Goal: Communication & Community: Ask a question

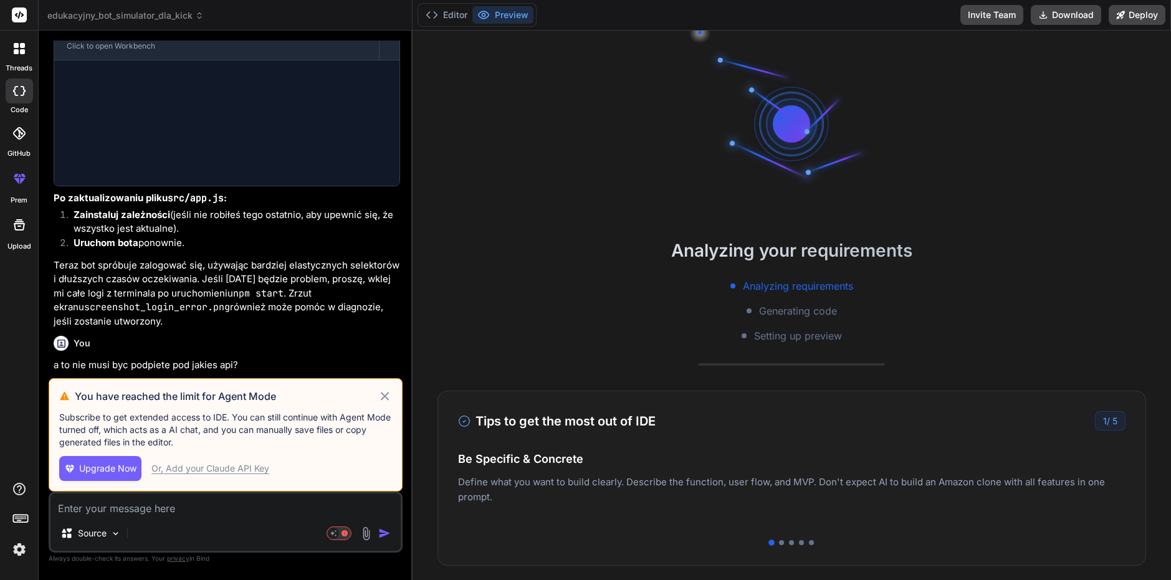
scroll to position [1826, 0]
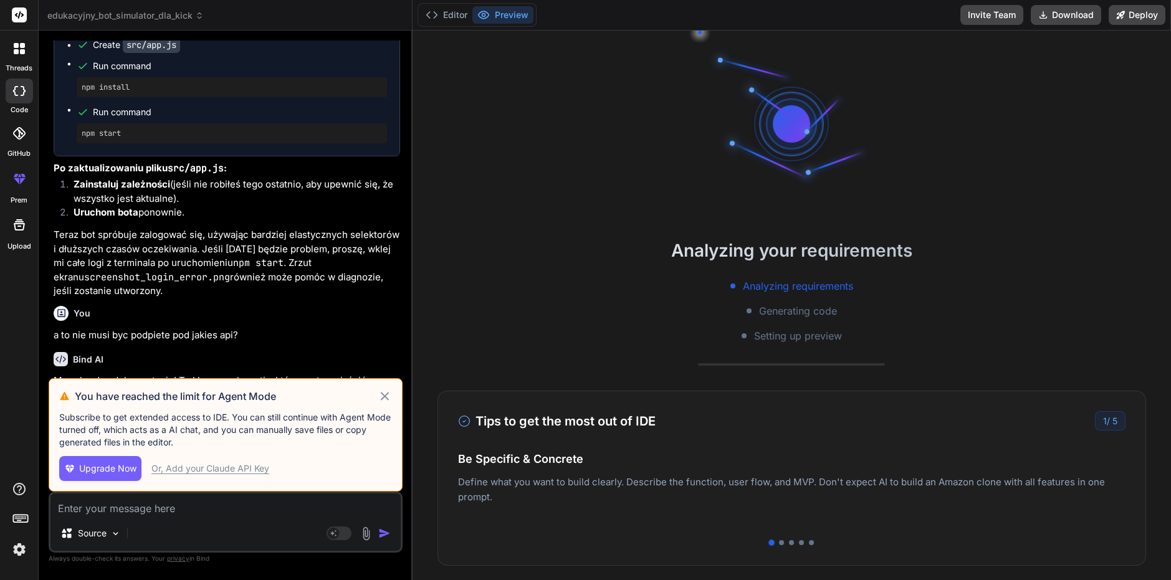
click at [380, 392] on icon at bounding box center [385, 396] width 14 height 15
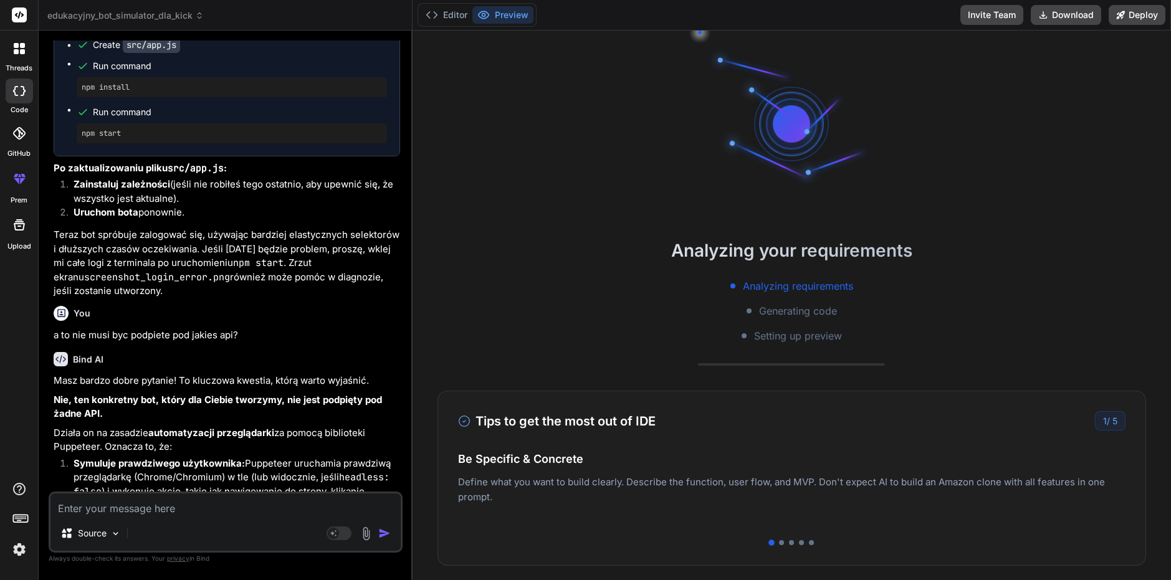
click at [16, 105] on label "code" at bounding box center [19, 110] width 17 height 11
click at [21, 57] on div at bounding box center [19, 49] width 26 height 26
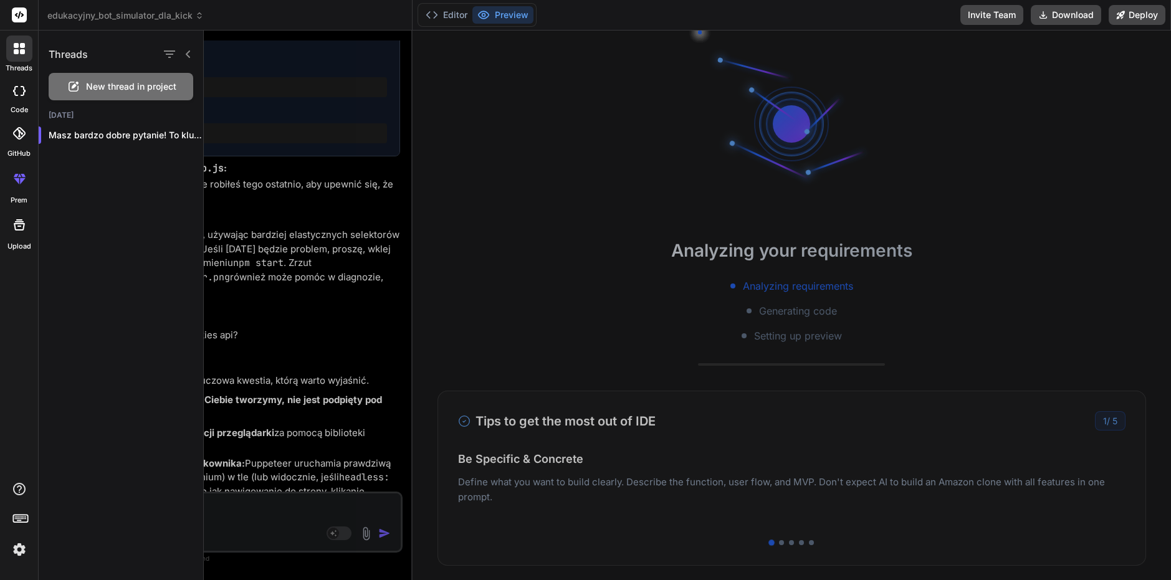
click at [129, 82] on span "New thread in project" at bounding box center [131, 86] width 90 height 12
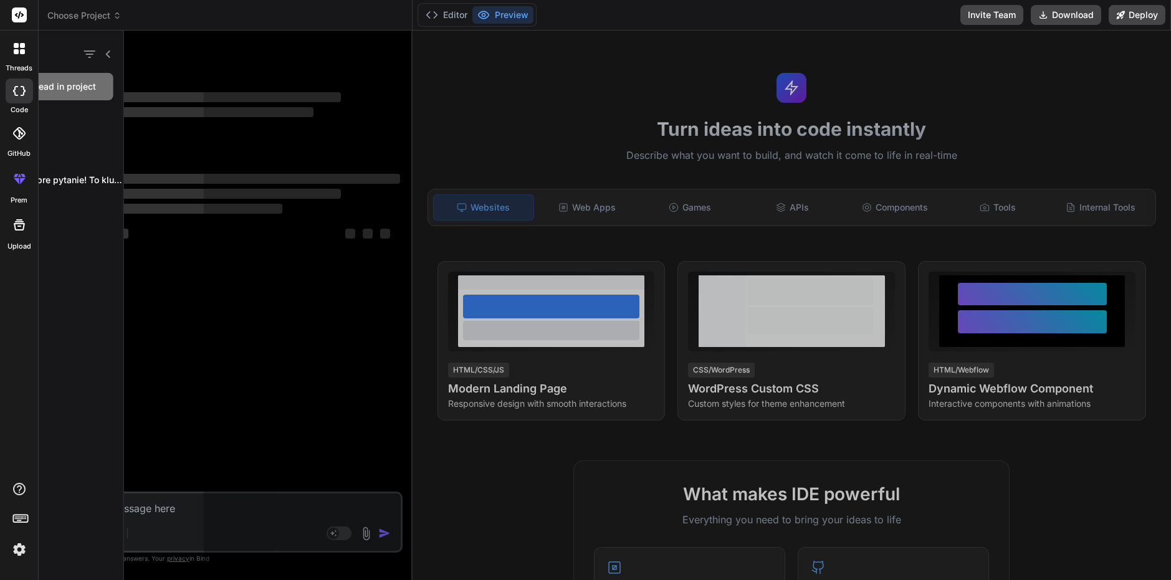
scroll to position [24, 0]
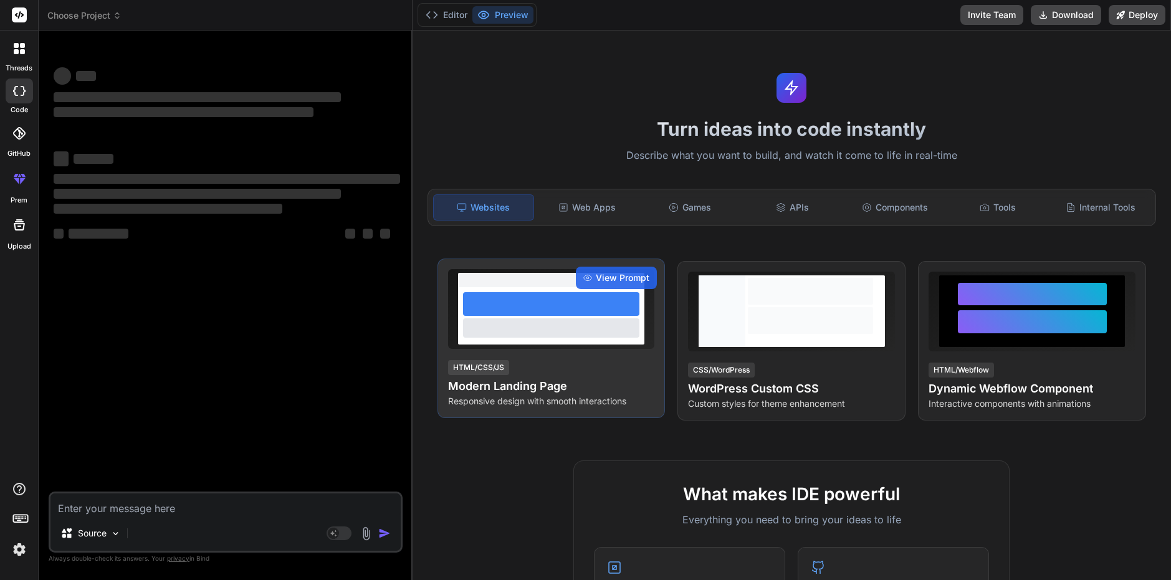
type textarea "x"
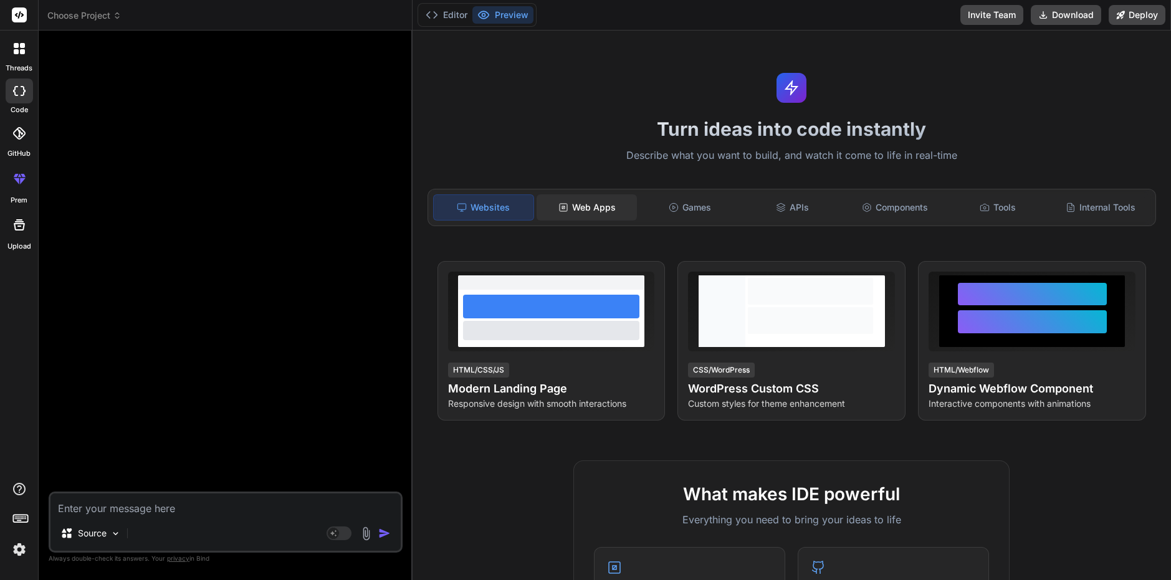
click at [606, 198] on div "Web Apps" at bounding box center [587, 207] width 100 height 26
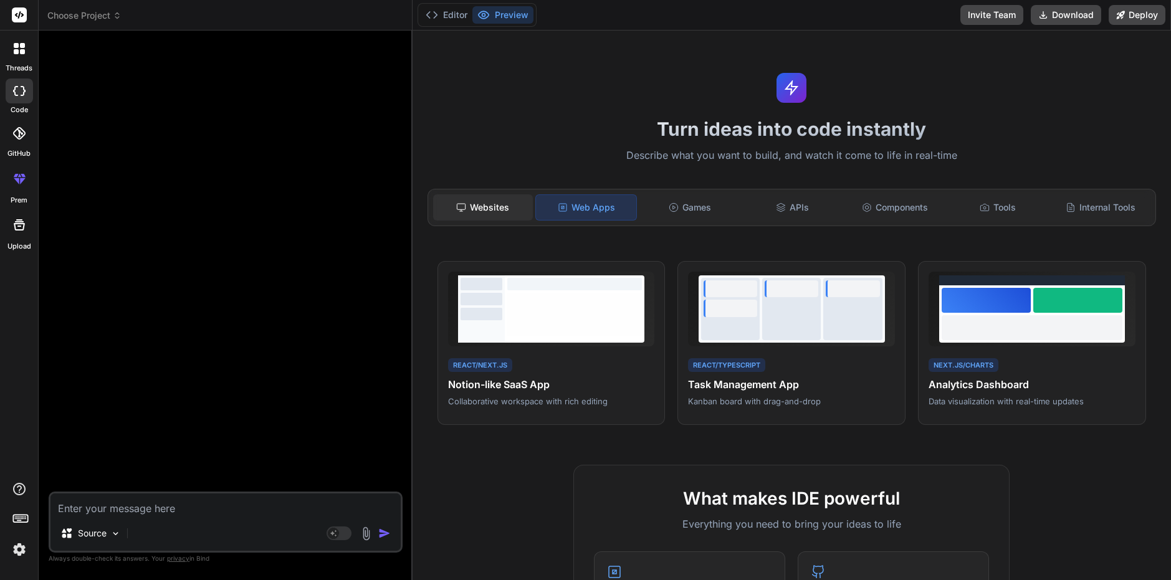
click at [500, 207] on div "Websites" at bounding box center [483, 207] width 100 height 26
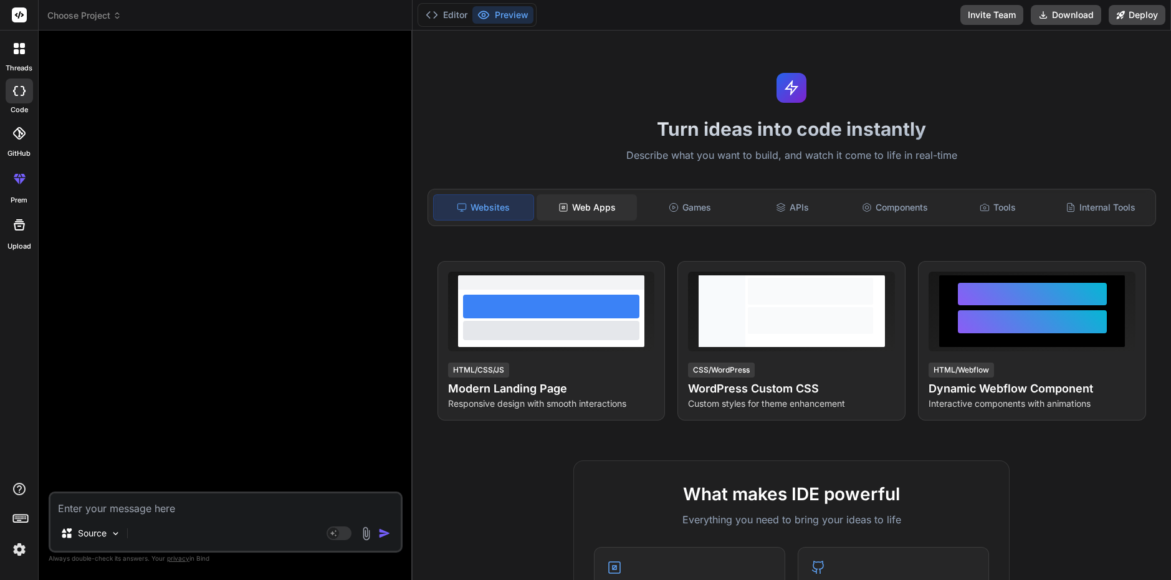
click at [586, 199] on div "Web Apps" at bounding box center [587, 207] width 100 height 26
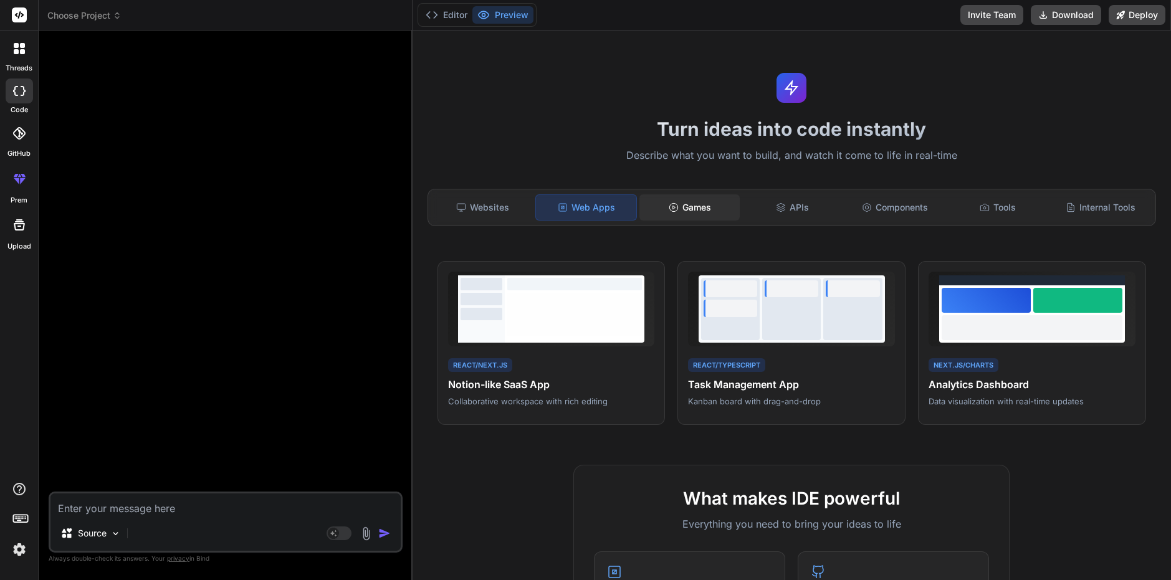
drag, startPoint x: 656, startPoint y: 196, endPoint x: 675, endPoint y: 201, distance: 19.8
click at [656, 196] on div "Games" at bounding box center [690, 207] width 100 height 26
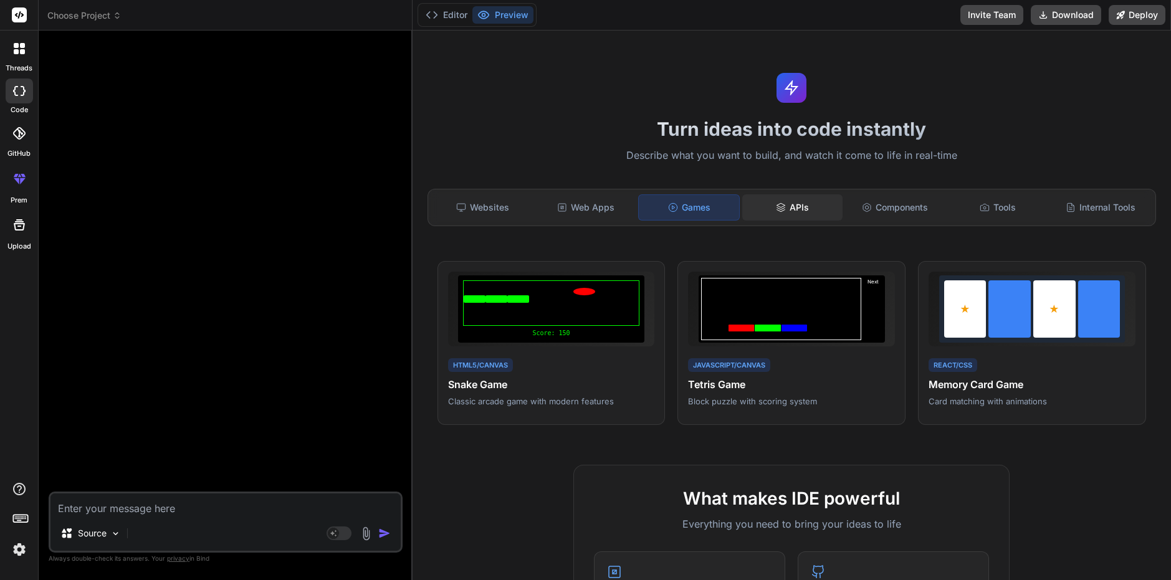
click at [791, 204] on div "APIs" at bounding box center [792, 207] width 100 height 26
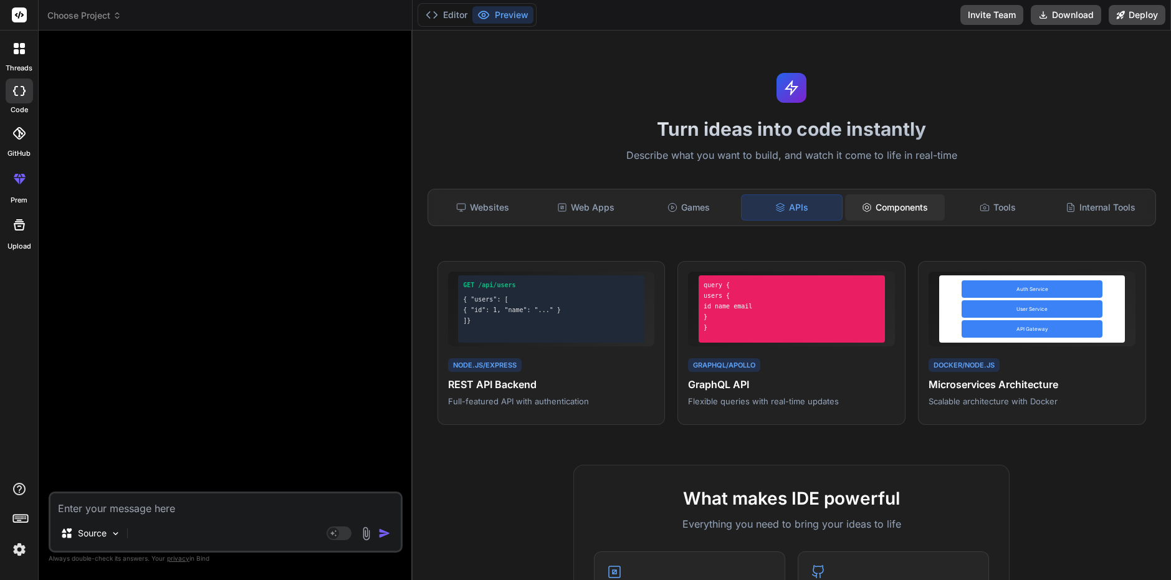
click at [878, 198] on div "Components" at bounding box center [895, 207] width 100 height 26
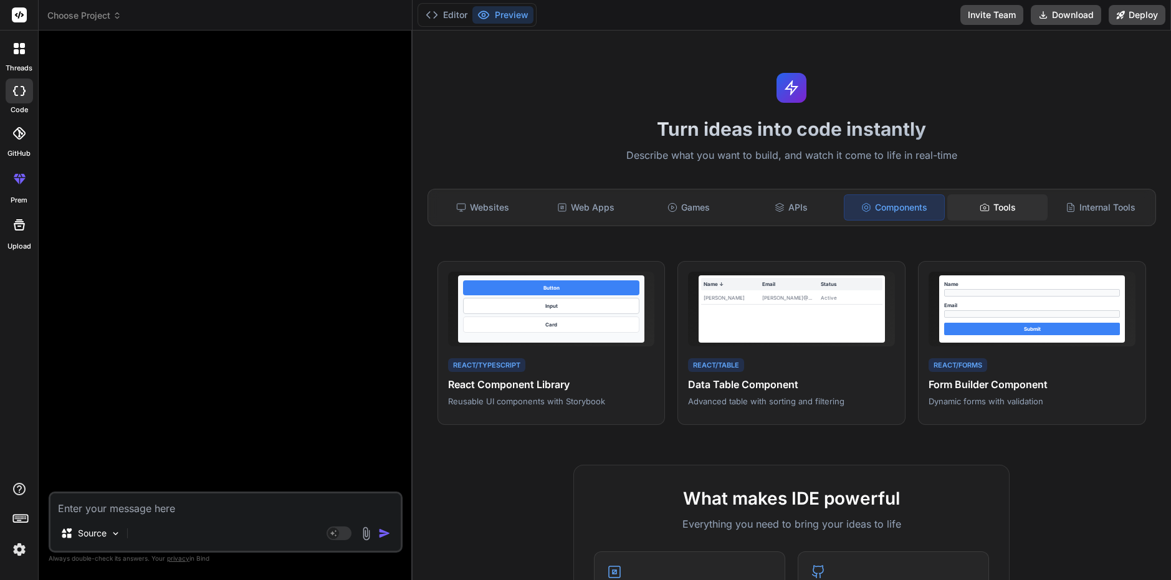
click at [981, 209] on icon at bounding box center [985, 208] width 10 height 10
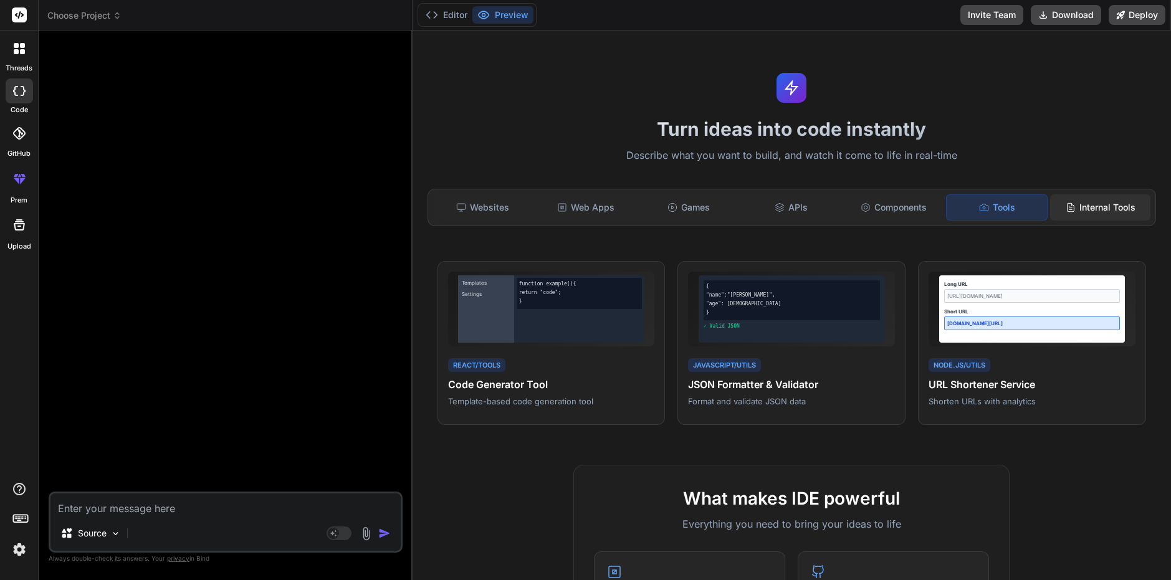
click at [1103, 206] on div "Internal Tools" at bounding box center [1100, 207] width 100 height 26
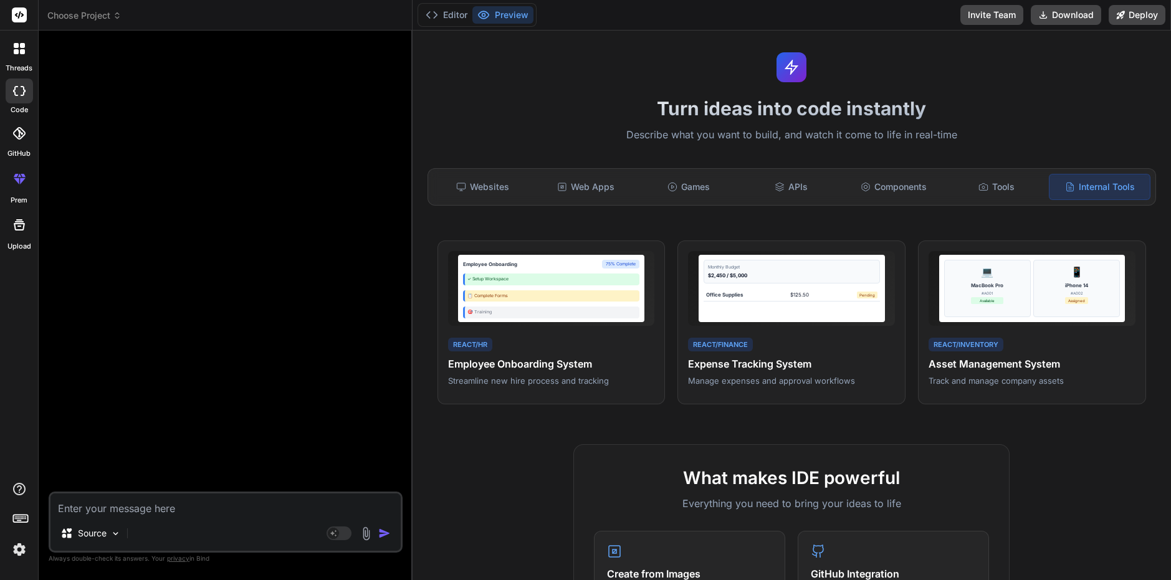
scroll to position [0, 0]
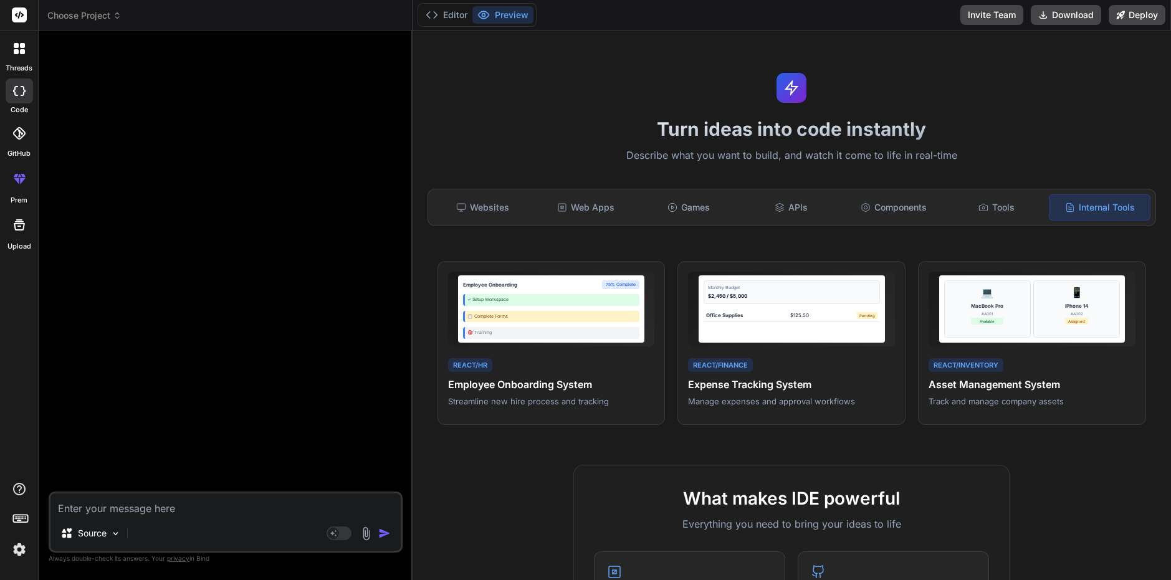
click at [23, 58] on div at bounding box center [19, 49] width 26 height 26
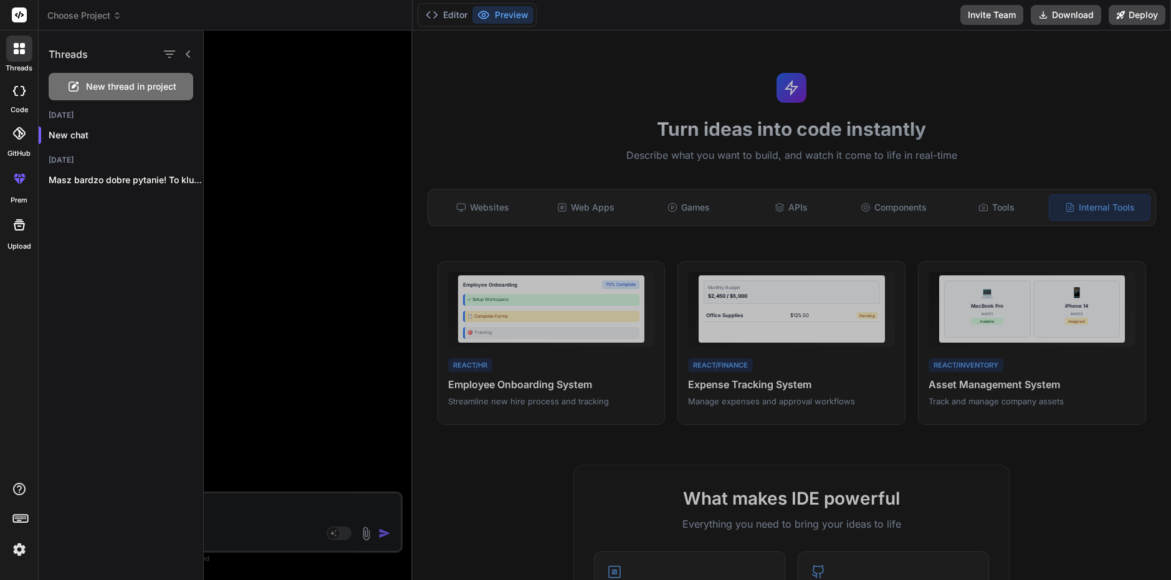
click at [285, 156] on div at bounding box center [687, 306] width 967 height 550
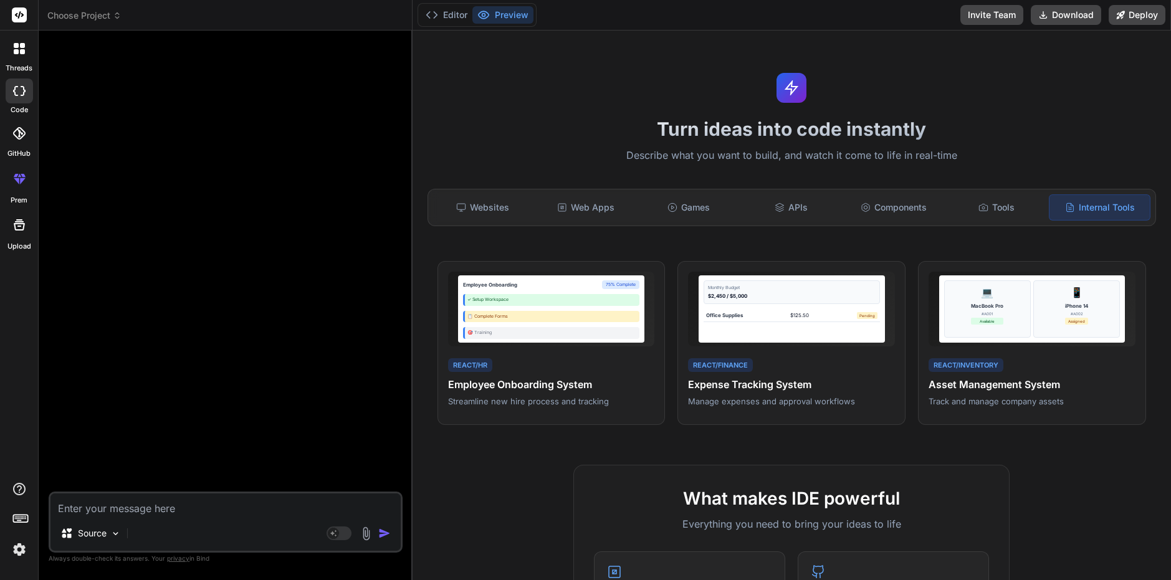
click at [203, 496] on textarea at bounding box center [225, 505] width 350 height 22
type textarea "z"
type textarea "x"
type textarea "za"
type textarea "x"
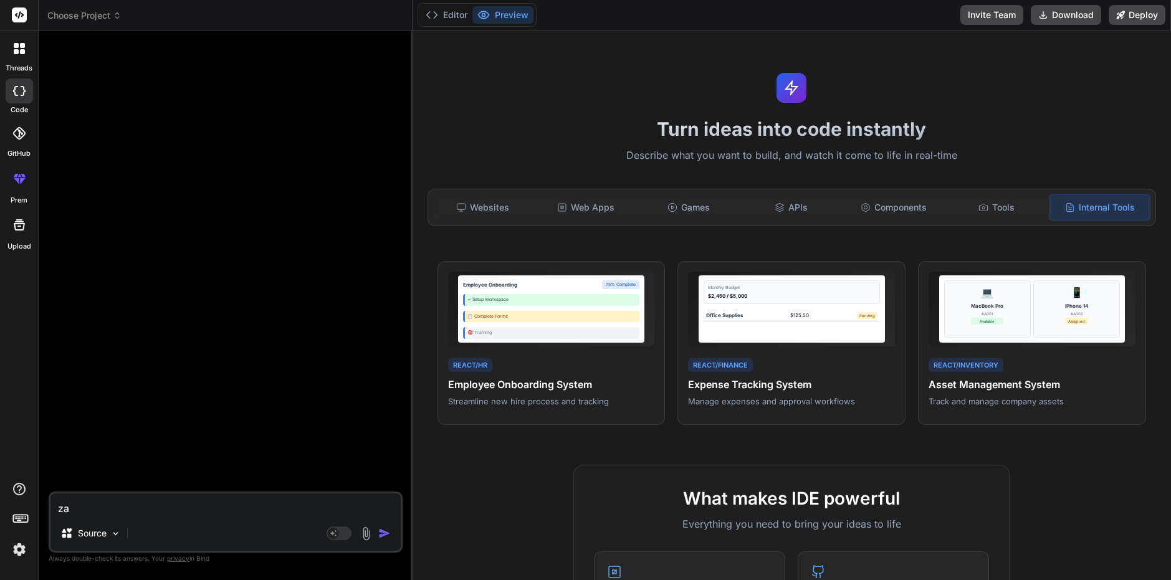
type textarea "zao"
type textarea "x"
type textarea "zaor"
type textarea "x"
type textarea "zaori"
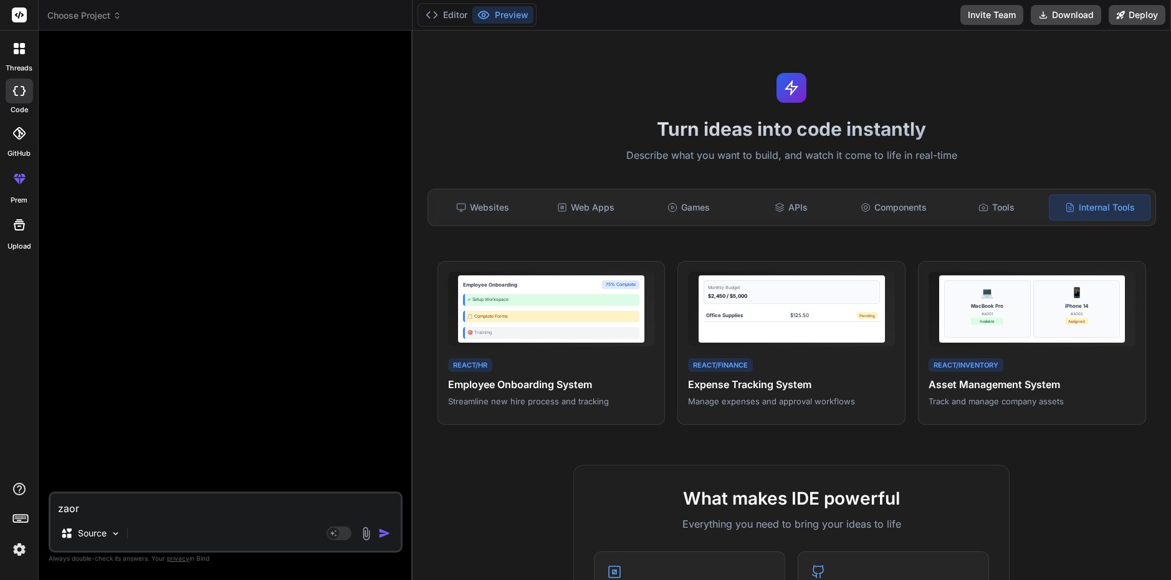
type textarea "x"
type textarea "zaorig"
type textarea "x"
type textarea "zaori"
type textarea "x"
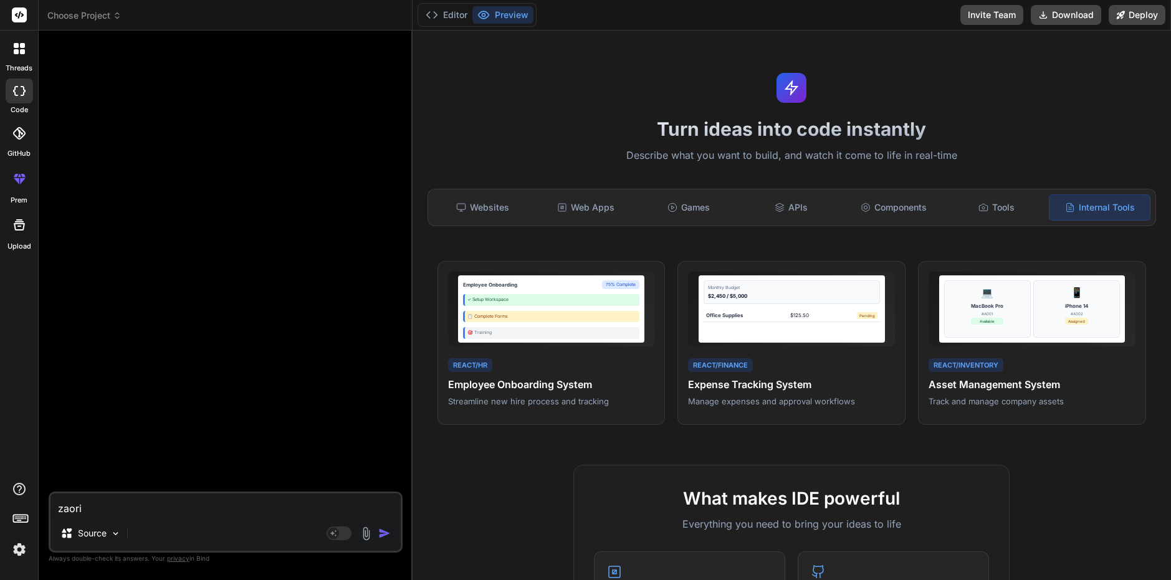
type textarea "zaor"
type textarea "x"
type textarea "zao"
type textarea "x"
type textarea "za"
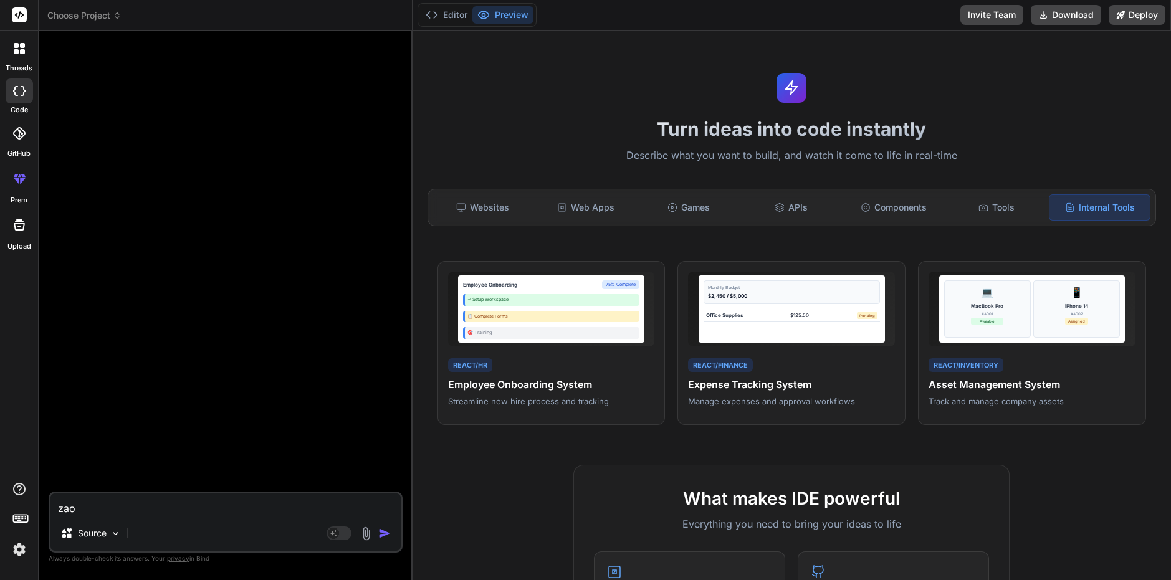
type textarea "x"
type textarea "zap"
type textarea "x"
type textarea "zapr"
type textarea "x"
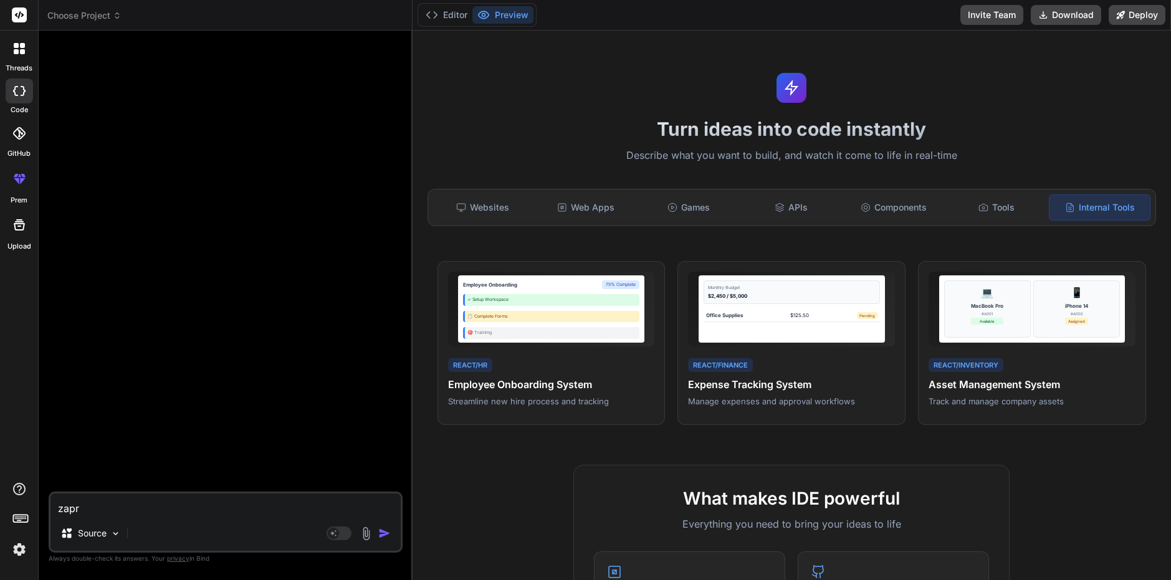
type textarea "zapro"
type textarea "x"
type textarea "zaprog"
type textarea "x"
type textarea "zaprogr"
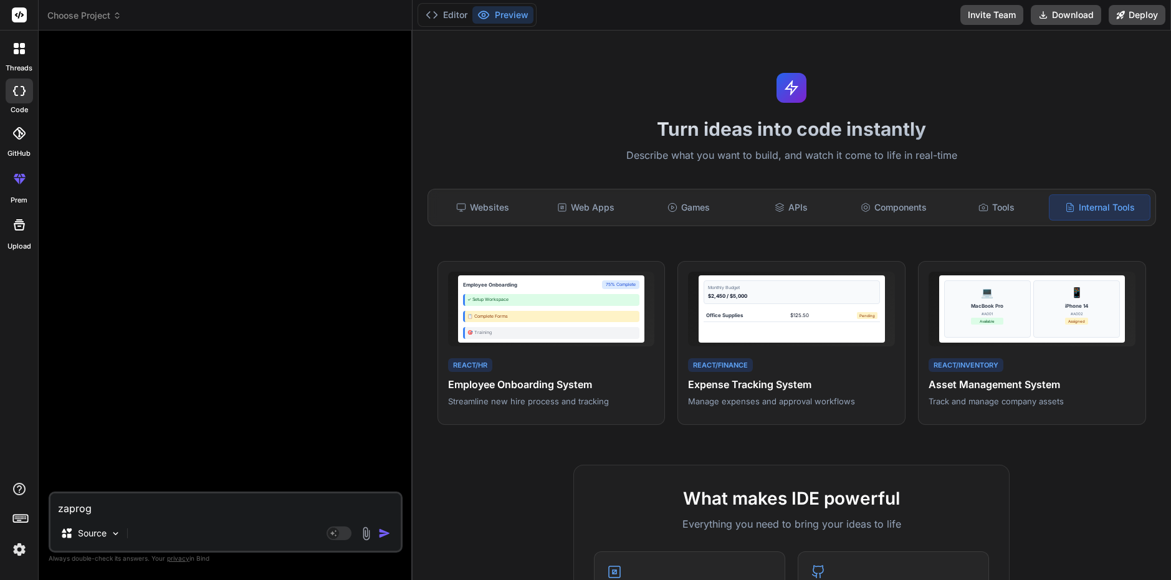
type textarea "x"
type textarea "zaprogra"
type textarea "x"
type textarea "zaprogram"
type textarea "x"
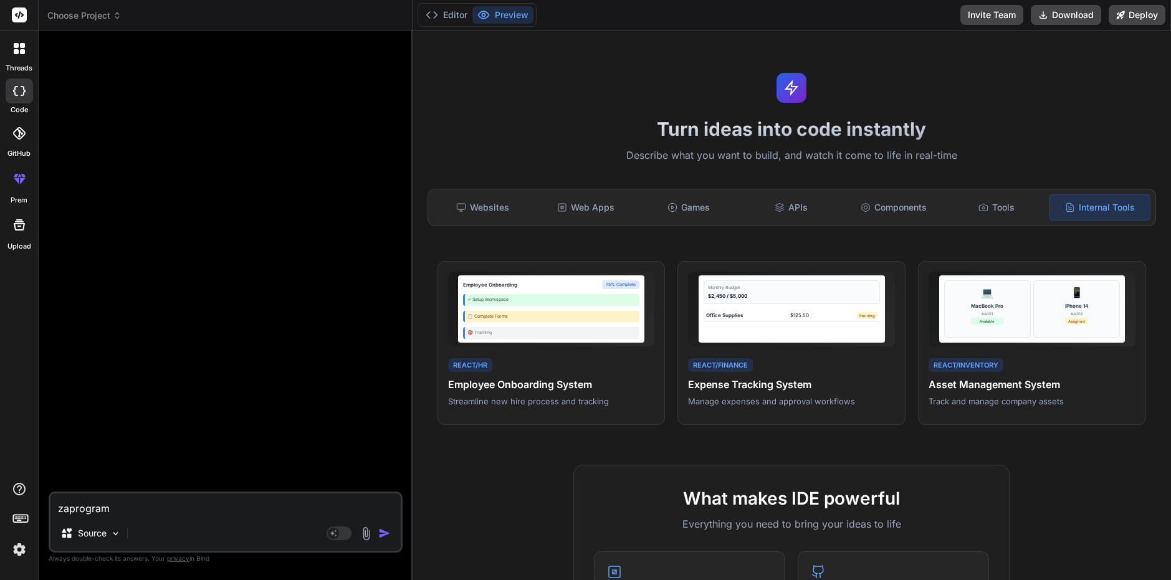
type textarea "zaprogramu"
type textarea "x"
type textarea "zaprogramuj"
type textarea "x"
type textarea "zaprogramuj"
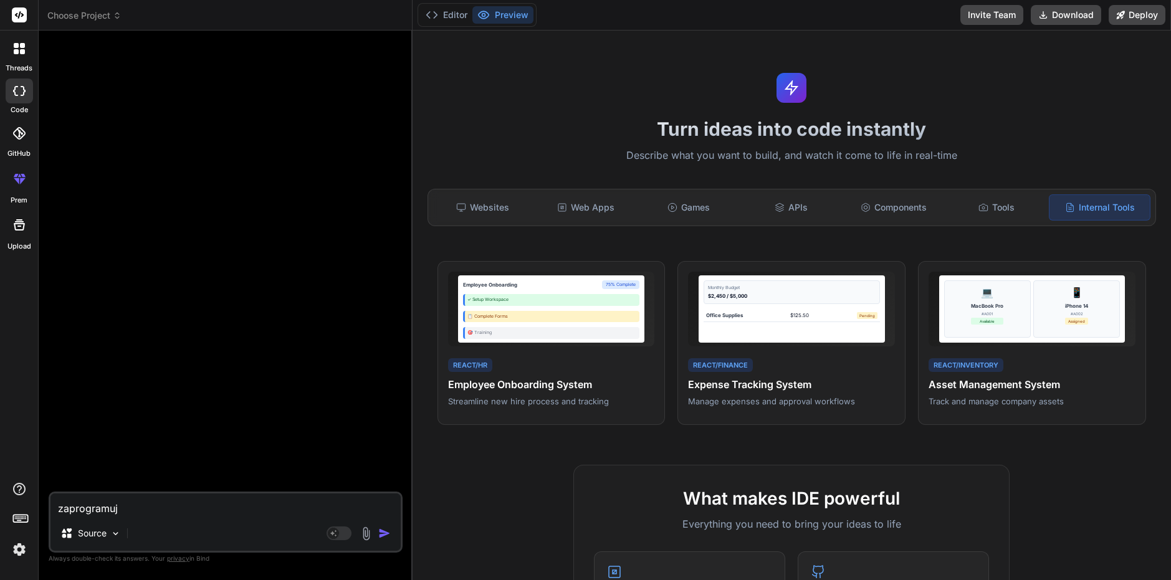
type textarea "x"
type textarea "zaprogramuj m"
type textarea "x"
type textarea "zaprogramuj mi"
type textarea "x"
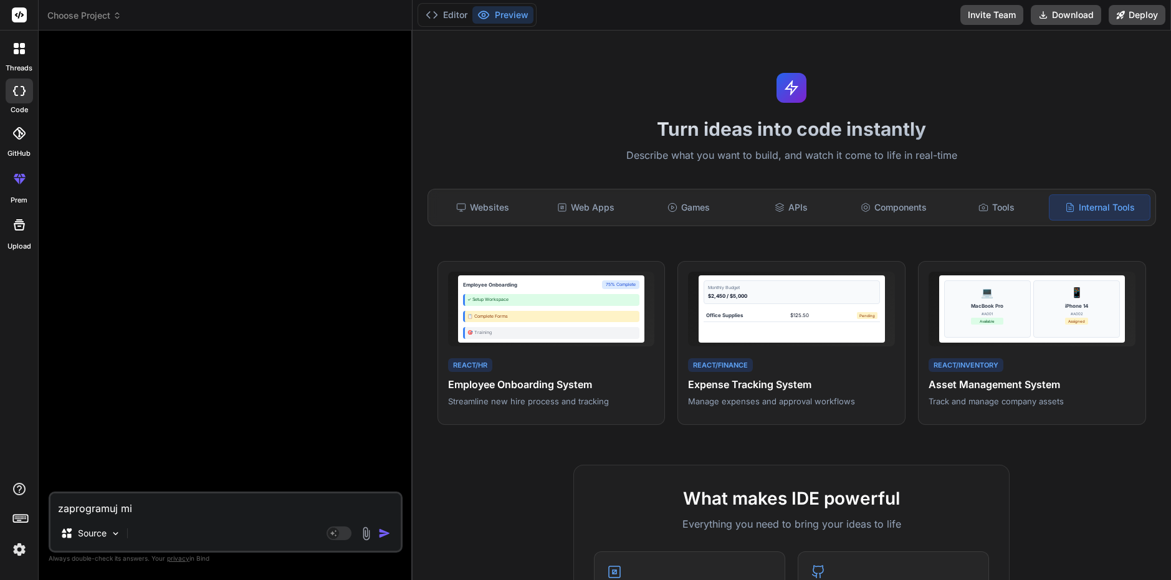
type textarea "zaprogramuj mi"
type textarea "x"
type textarea "zaprogramuj mi p"
type textarea "x"
type textarea "zaprogramuj mi pr"
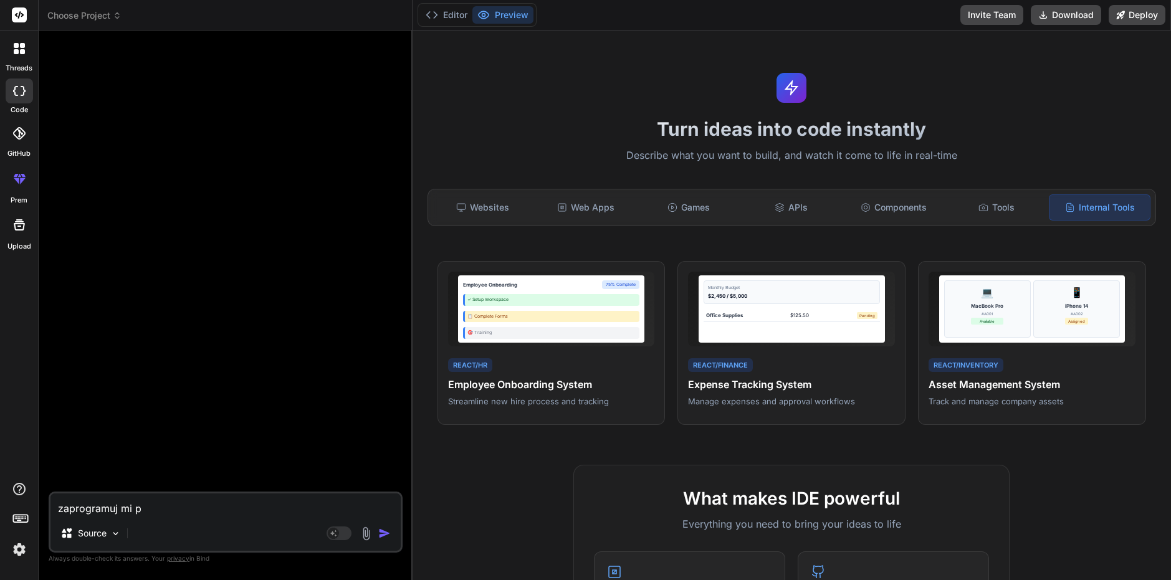
type textarea "x"
type textarea "zaprogramuj mi pro"
type textarea "x"
type textarea "zaprogramuj mi prog"
type textarea "x"
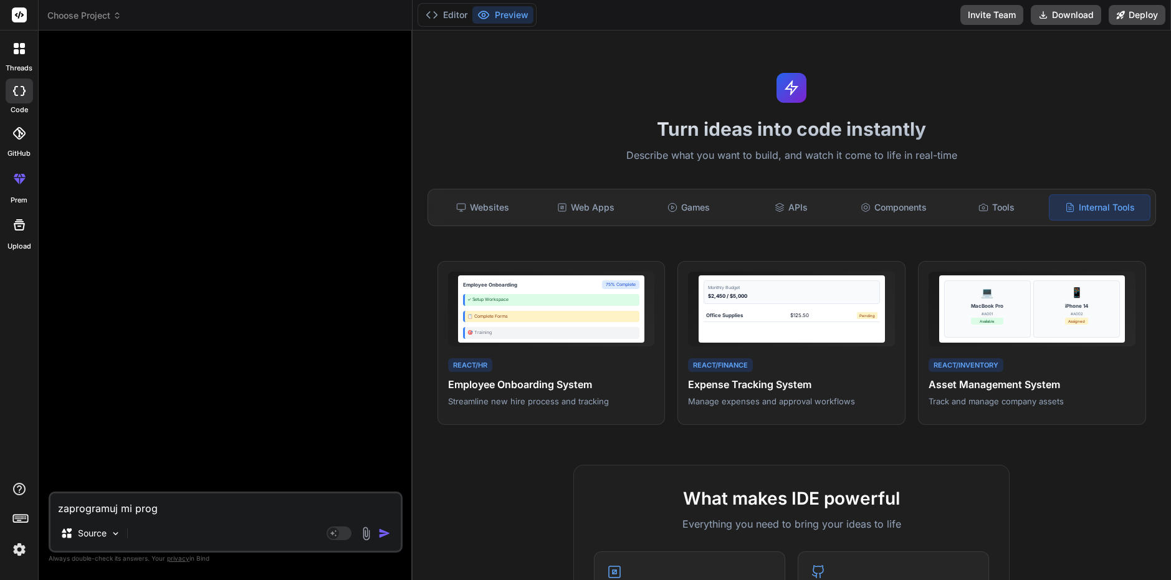
type textarea "zaprogramuj mi progr"
type textarea "x"
type textarea "zaprogramuj mi progra"
type textarea "x"
type textarea "zaprogramuj mi program"
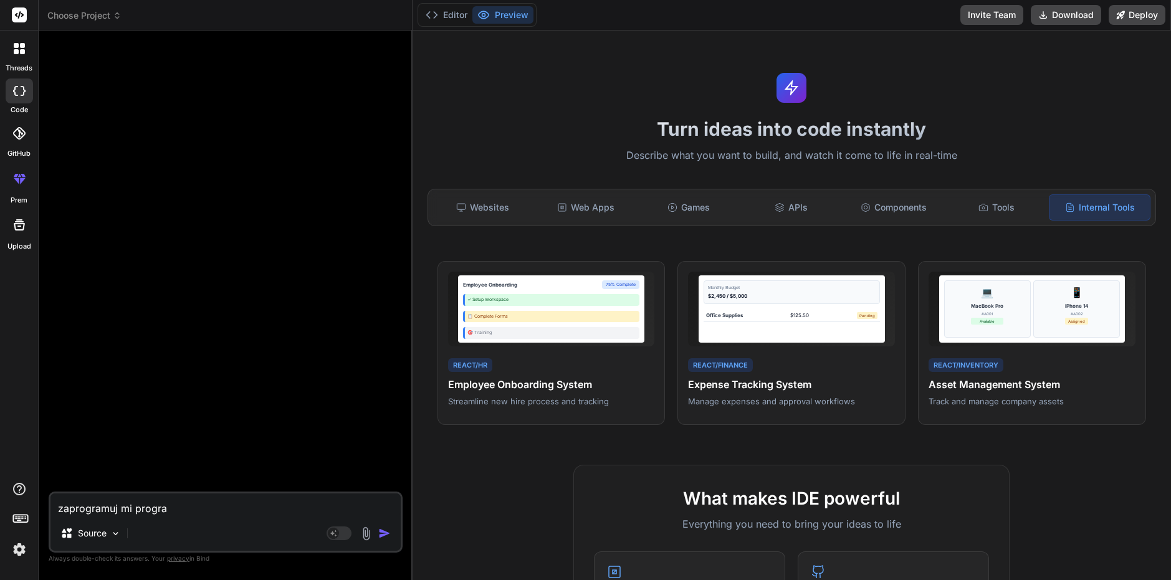
type textarea "x"
type textarea "zaprogramuj mi program"
type textarea "x"
type textarea "zaprogramuj mi program k"
type textarea "x"
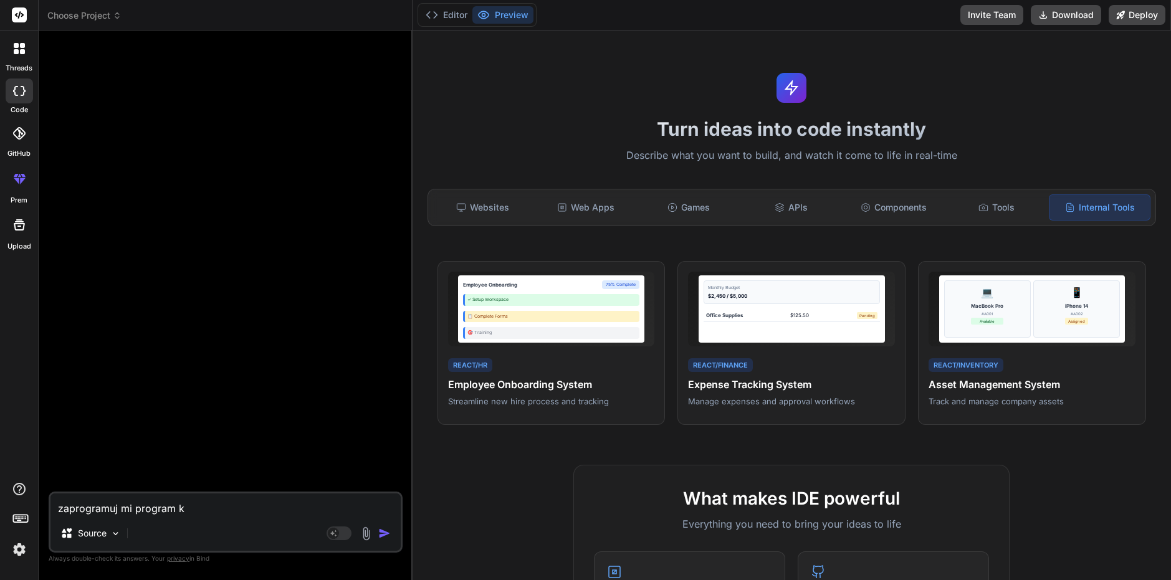
type textarea "zaprogramuj mi program kt"
type textarea "x"
type textarea "zaprogramuj mi program kto"
type textarea "x"
type textarea "zaprogramuj mi program ktoy"
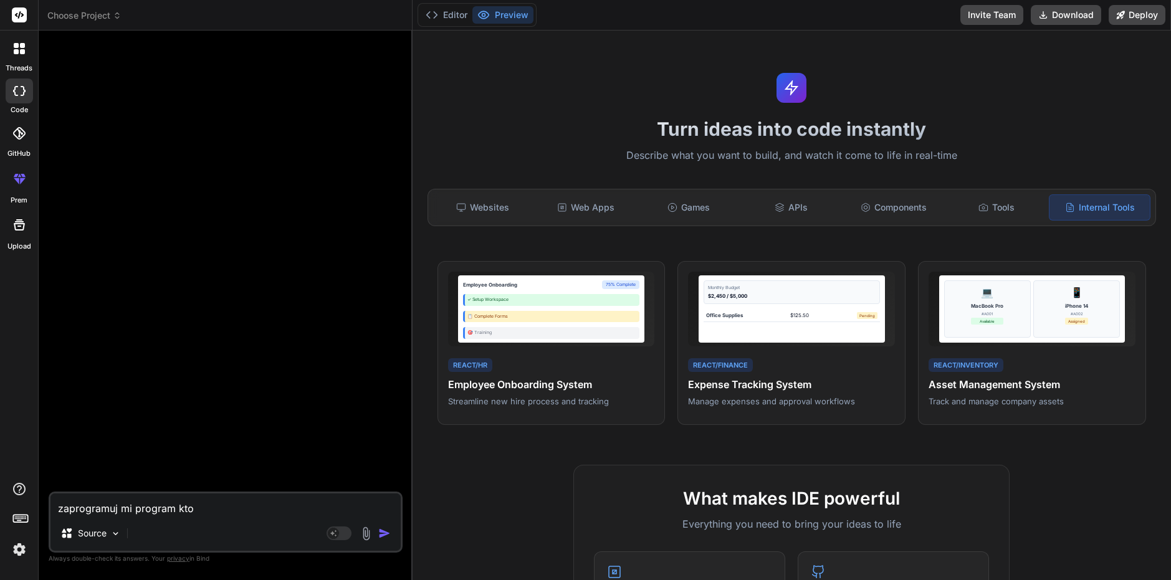
type textarea "x"
type textarea "zaprogramuj mi program kto"
type textarea "x"
type textarea "zaprogramuj mi program ktor"
type textarea "x"
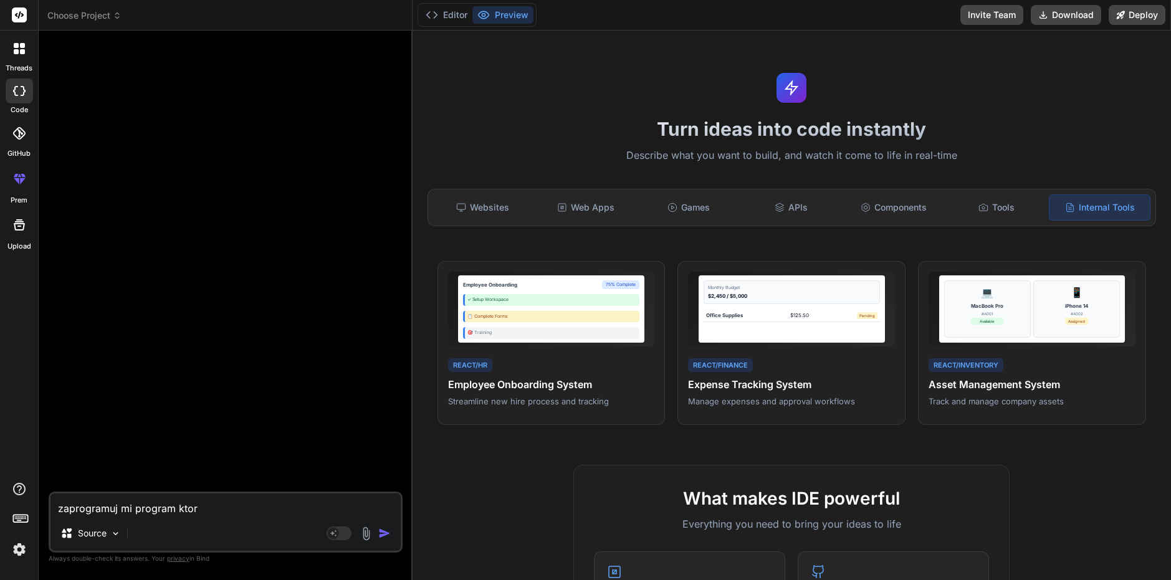
type textarea "zaprogramuj mi program ktory"
type textarea "x"
type textarea "zaprogramuj mi program ktory"
type textarea "x"
type textarea "zaprogramuj mi program ktory b"
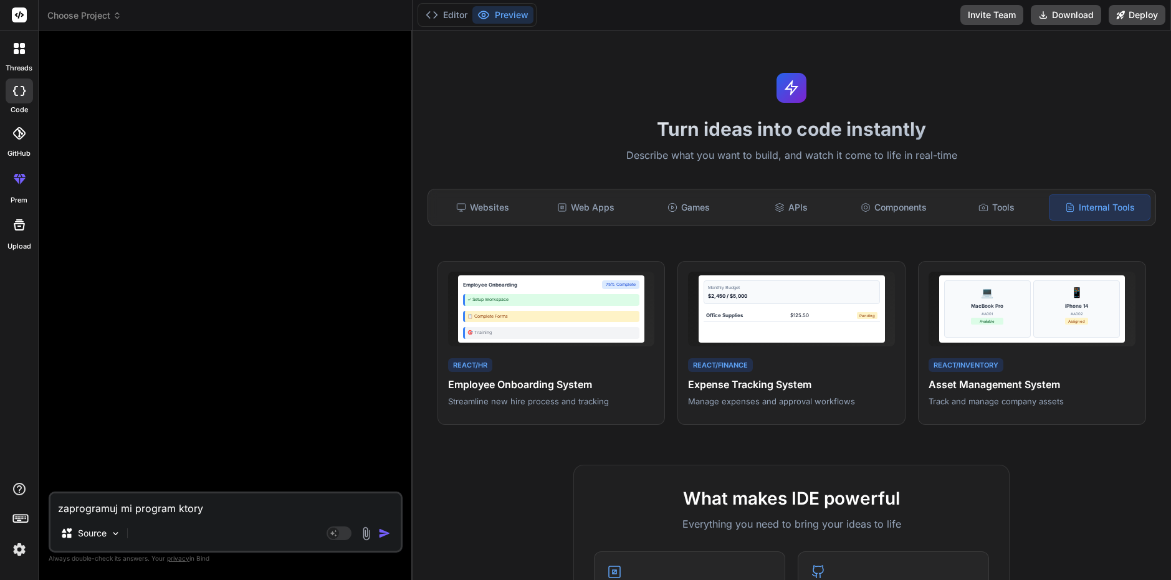
type textarea "x"
type textarea "zaprogramuj mi program ktory be"
type textarea "x"
type textarea "zaprogramuj mi program ktory bed"
type textarea "x"
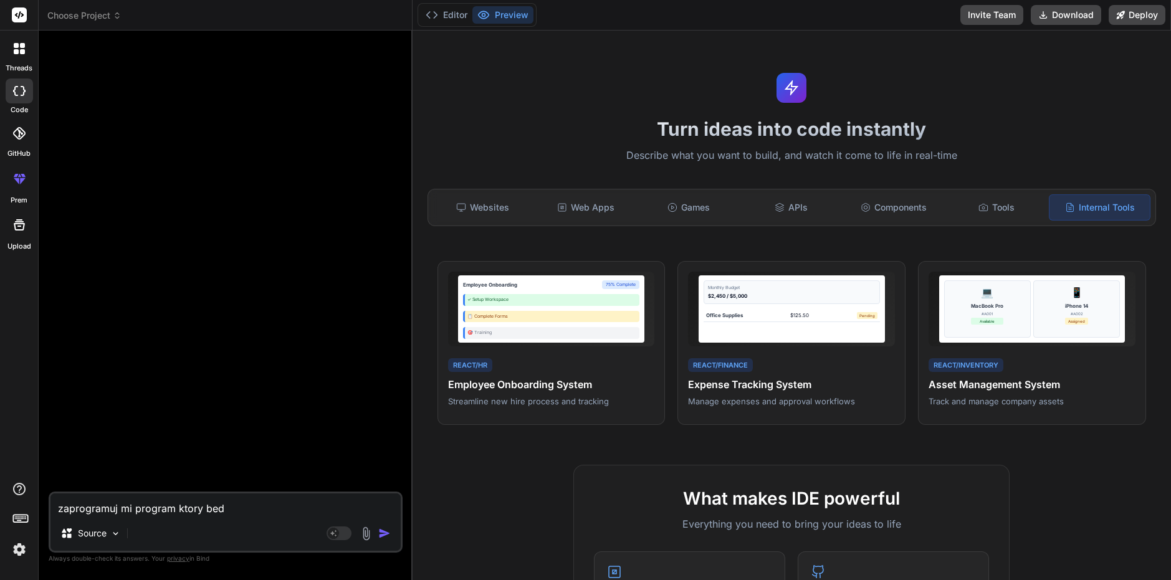
type textarea "zaprogramuj mi program ktory bede"
type textarea "x"
type textarea "zaprogramuj mi program ktory bede"
type textarea "x"
type textarea "zaprogramuj mi program ktory bede o"
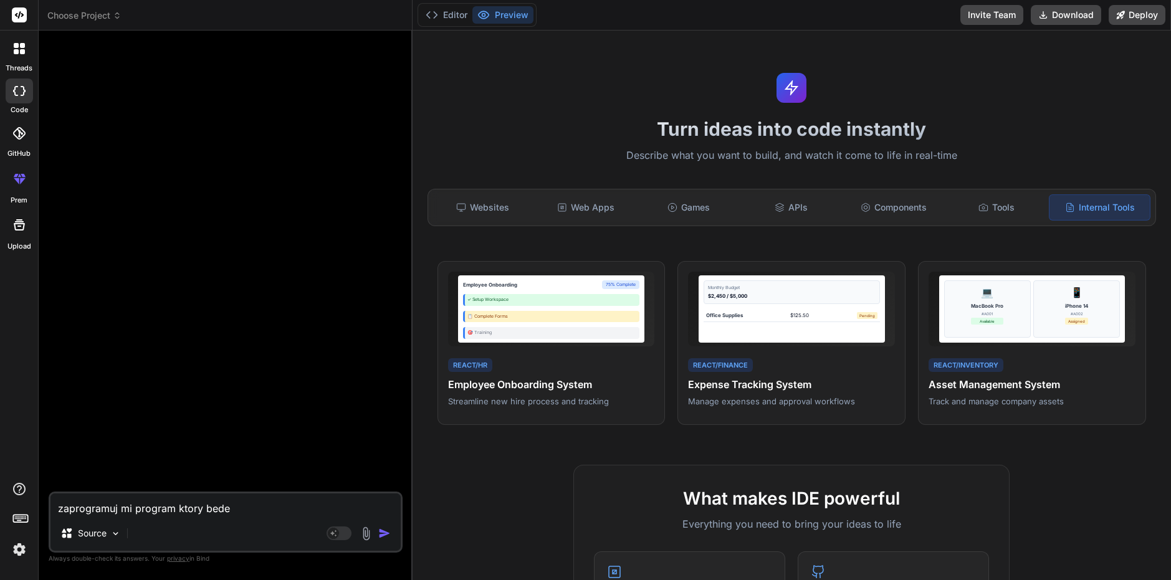
type textarea "x"
type textarea "zaprogramuj mi program ktory bede od"
type textarea "x"
type textarea "zaprogramuj mi program ktory bede odp"
type textarea "x"
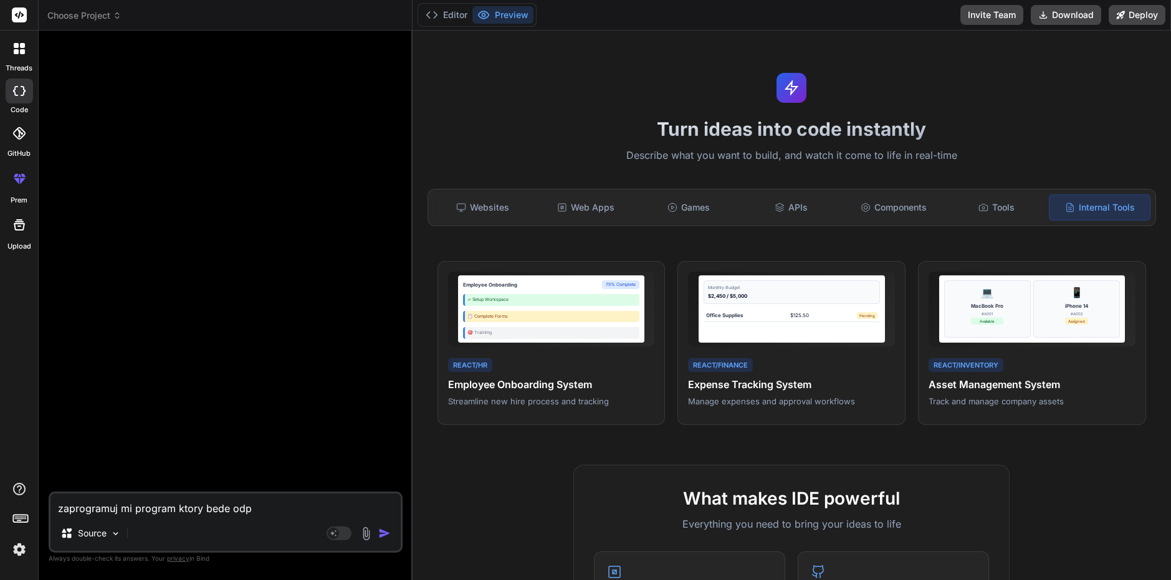
type textarea "zaprogramuj mi program ktory bede odpa"
type textarea "x"
type textarea "zaprogramuj mi program ktory bede odpal"
type textarea "x"
type textarea "zaprogramuj mi program ktory bede odpala"
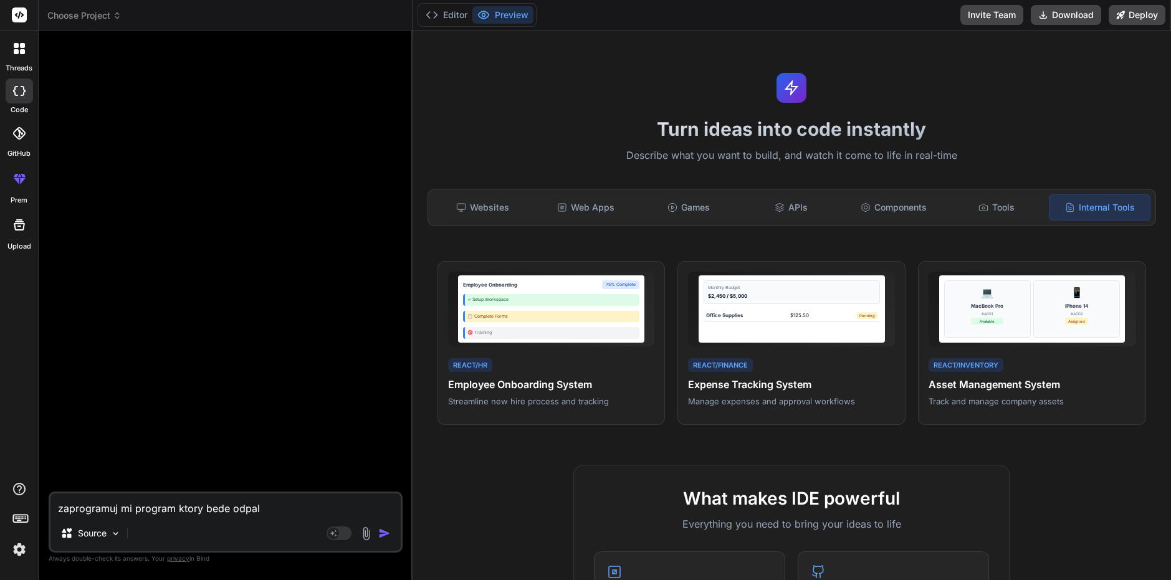
type textarea "x"
type textarea "zaprogramuj mi program ktory bede odpalal"
type textarea "x"
type textarea "zaprogramuj mi program ktory bede odpalal"
type textarea "x"
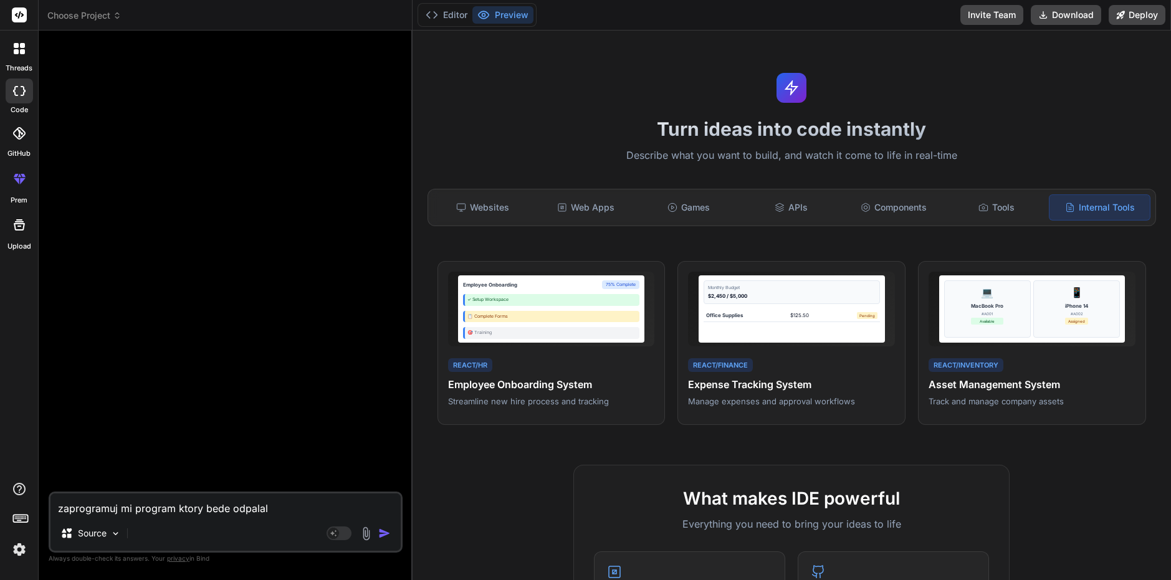
type textarea "zaprogramuj mi program ktory bede odpalal w"
type textarea "x"
type textarea "zaprogramuj mi program ktory bede odpalal w"
type textarea "x"
type textarea "zaprogramuj mi program ktory bede odpalal w c"
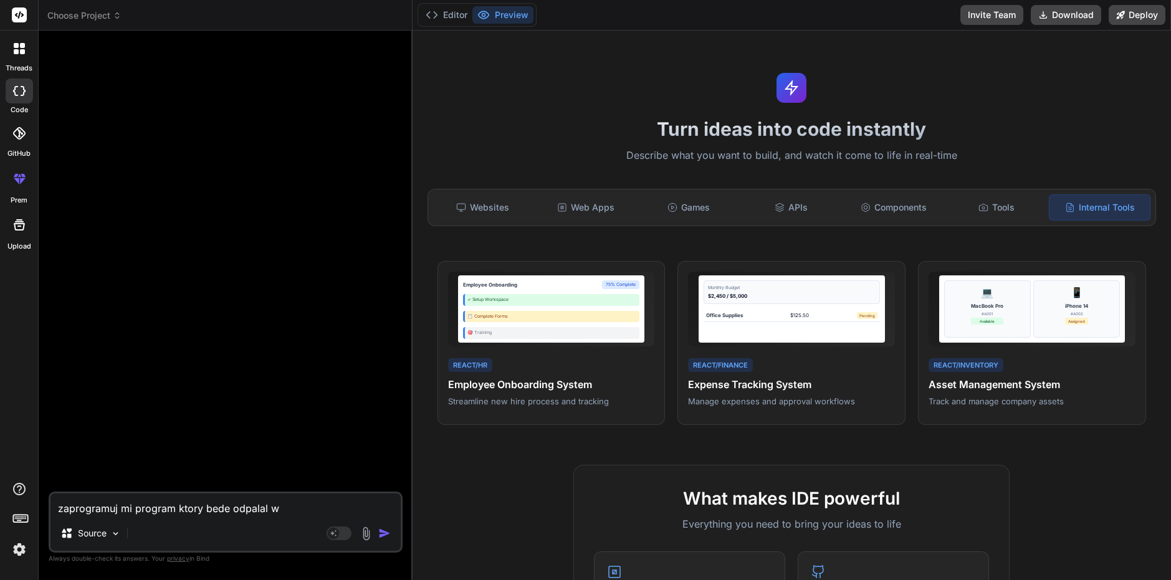
type textarea "x"
type textarea "zaprogramuj mi program ktory bede odpalal w cm"
type textarea "x"
type textarea "zaprogramuj mi program ktory bede odpalal w cmd"
type textarea "x"
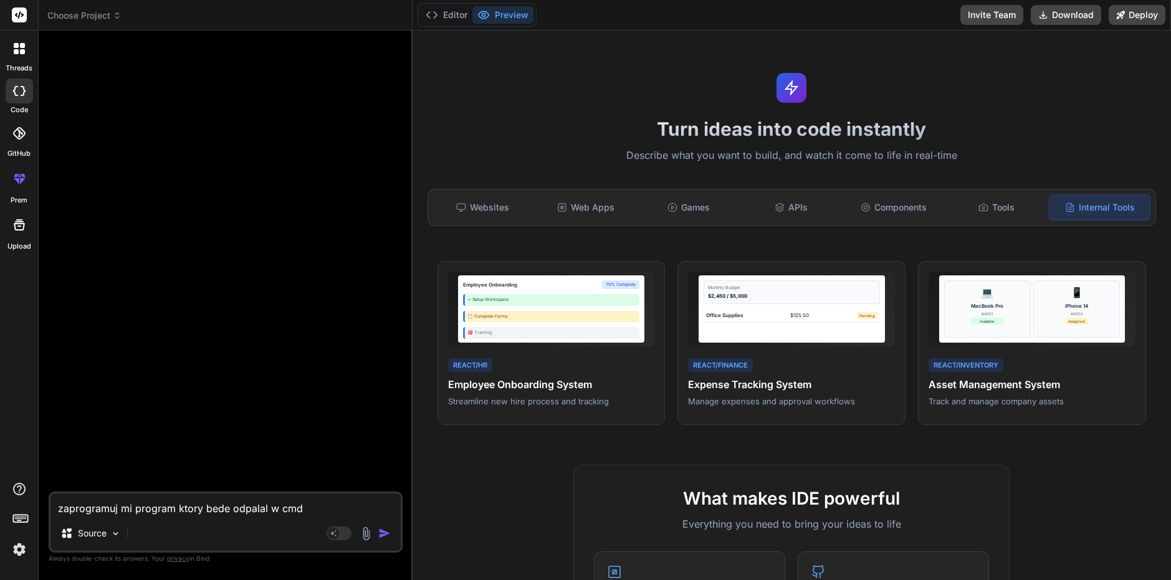
type textarea "zaprogramuj mi program ktory bede odpalal w cmd"
type textarea "x"
type textarea "zaprogramuj mi program ktory bede odpalal w cmd m"
type textarea "x"
type textarea "zaprogramuj mi program ktory bede odpalal w cmd ma"
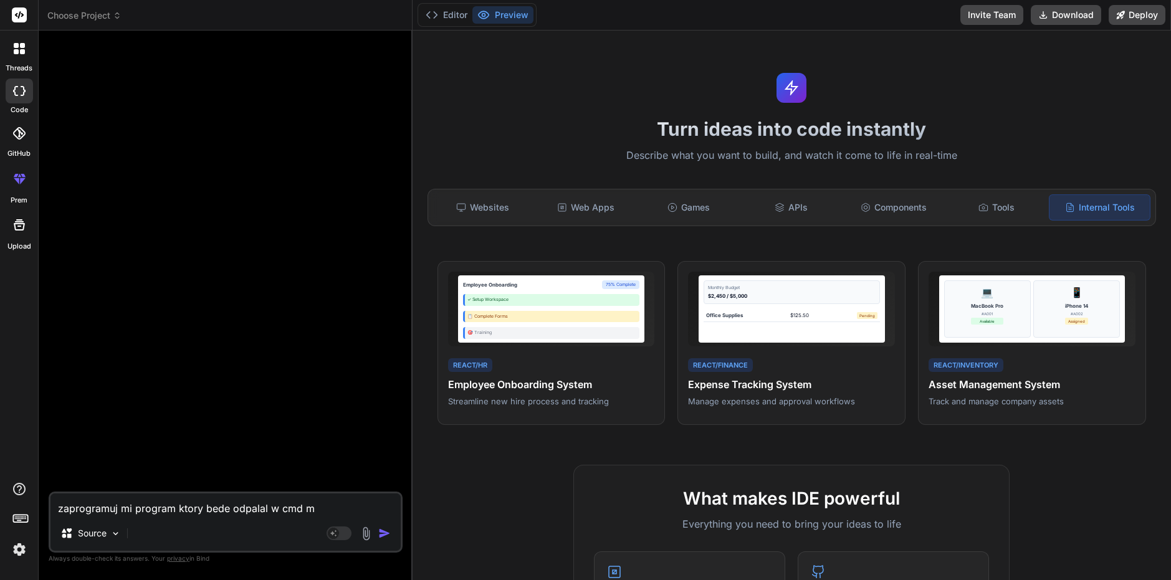
type textarea "x"
type textarea "zaprogramuj mi program ktory bede odpalal w cmd ma"
type textarea "x"
type textarea "zaprogramuj mi program ktory bede odpalal w cmd ma o"
type textarea "x"
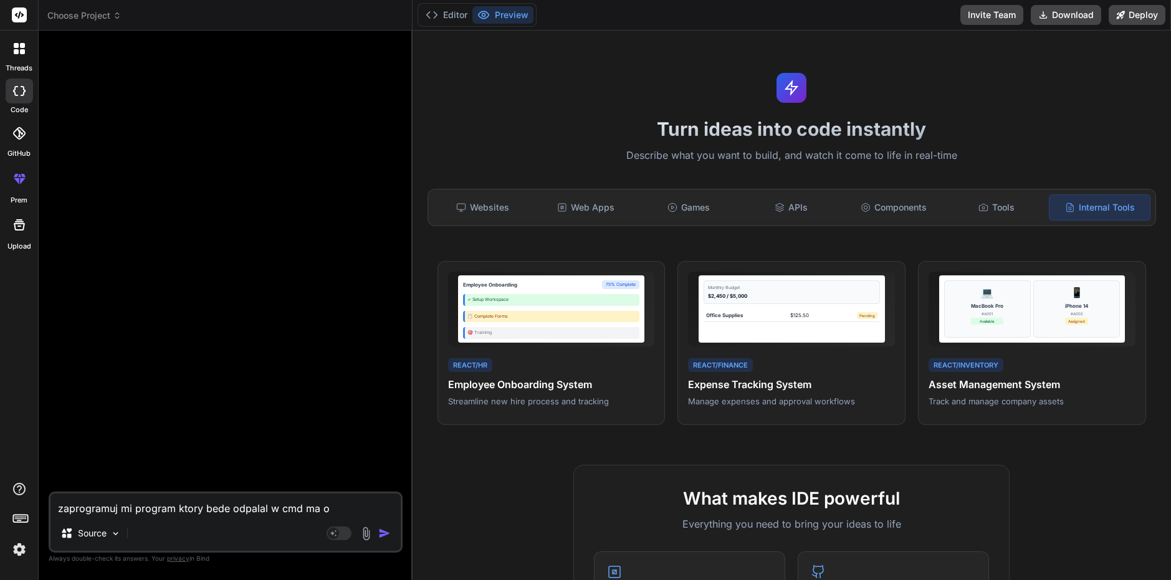
type textarea "zaprogramuj mi program ktory bede odpalal w cmd ma on"
type textarea "x"
type textarea "zaprogramuj mi program ktory bede odpalal w cmd ma on"
type textarea "x"
type textarea "zaprogramuj mi program ktory bede odpalal w cmd ma on d"
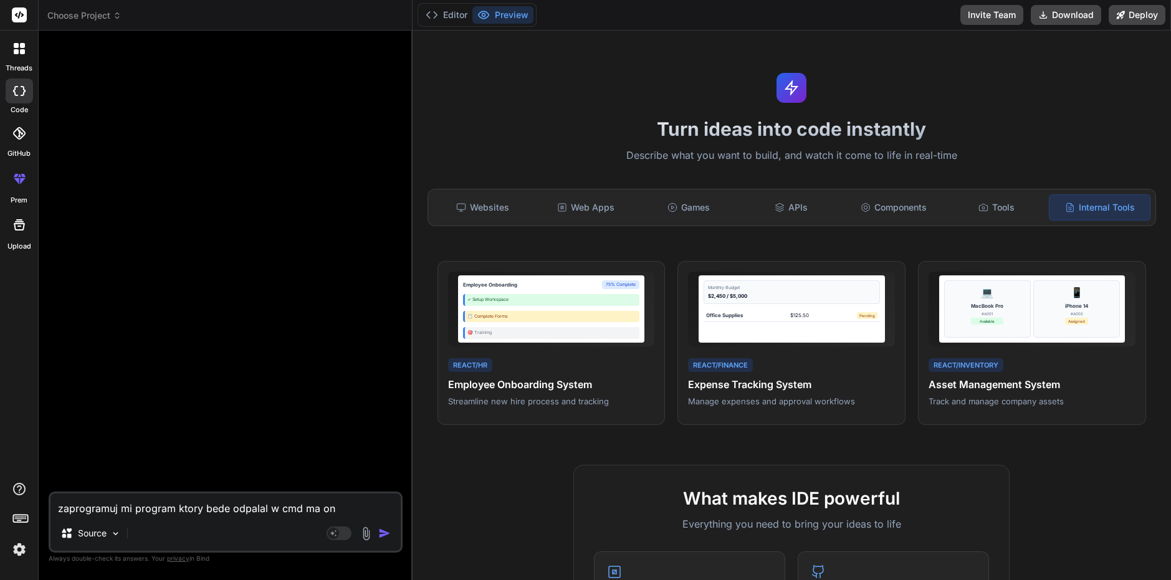
type textarea "x"
type textarea "zaprogramuj mi program ktory bede odpalal w cmd ma on do"
type textarea "x"
type textarea "zaprogramuj mi program ktory bede odpalal w cmd ma on dod"
type textarea "x"
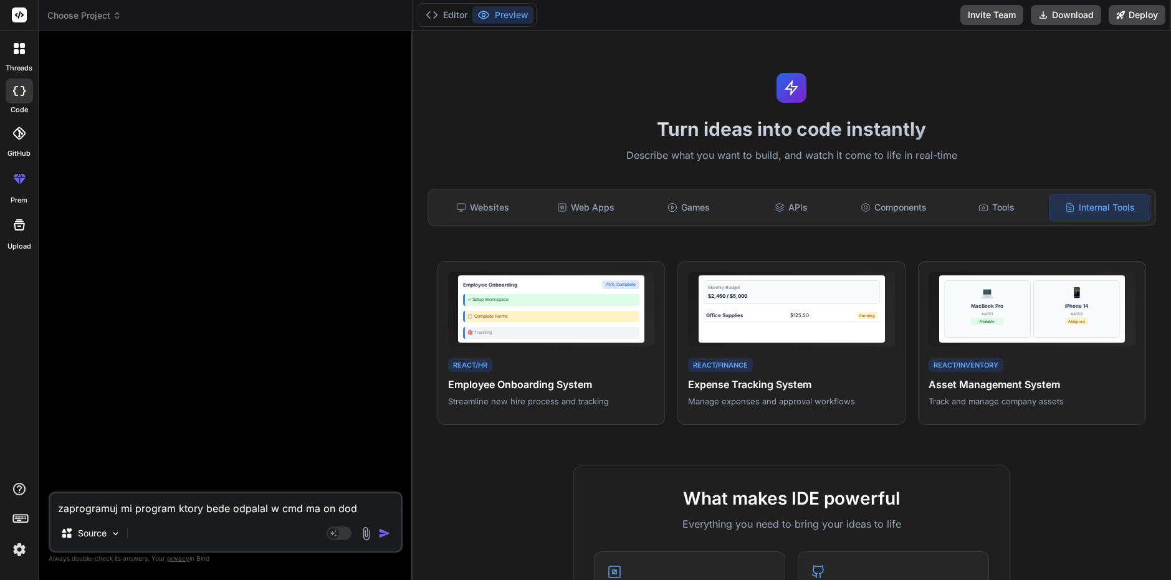
type textarea "zaprogramuj mi program ktory bede odpalal w cmd ma on doda"
type textarea "x"
type textarea "zaprogramuj mi program ktory bede odpalal w cmd ma on dodac"
type textarea "x"
type textarea "zaprogramuj mi program ktory bede odpalal w cmd ma on dodac"
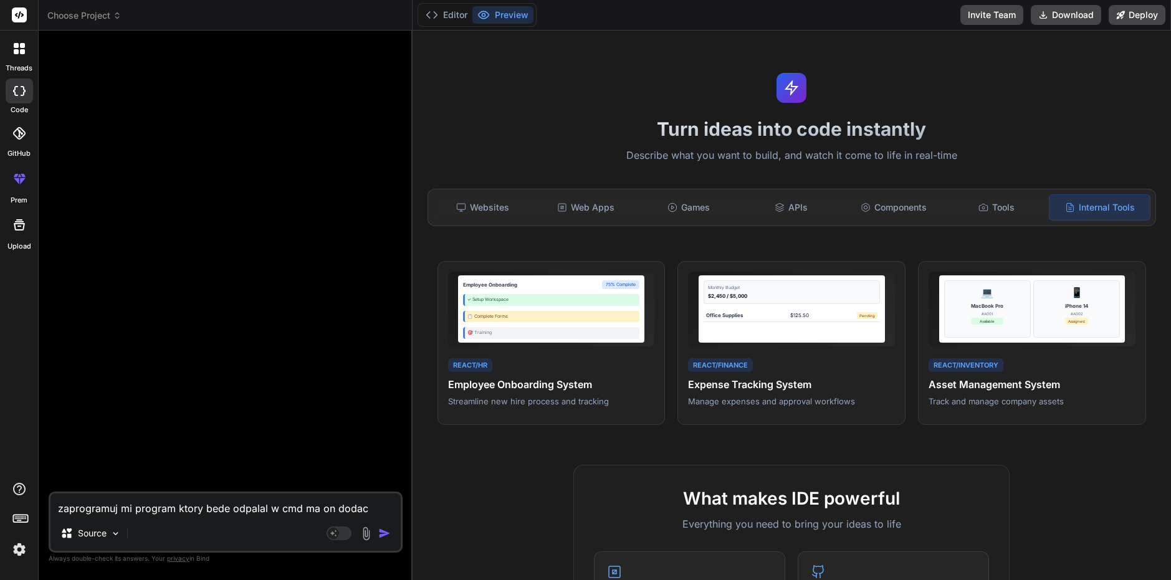
type textarea "x"
type textarea "zaprogramuj mi program ktory bede odpalal w cmd ma on dodac m"
type textarea "x"
type textarea "zaprogramuj mi program ktory bede odpalal w cmd ma on dodac mi"
type textarea "x"
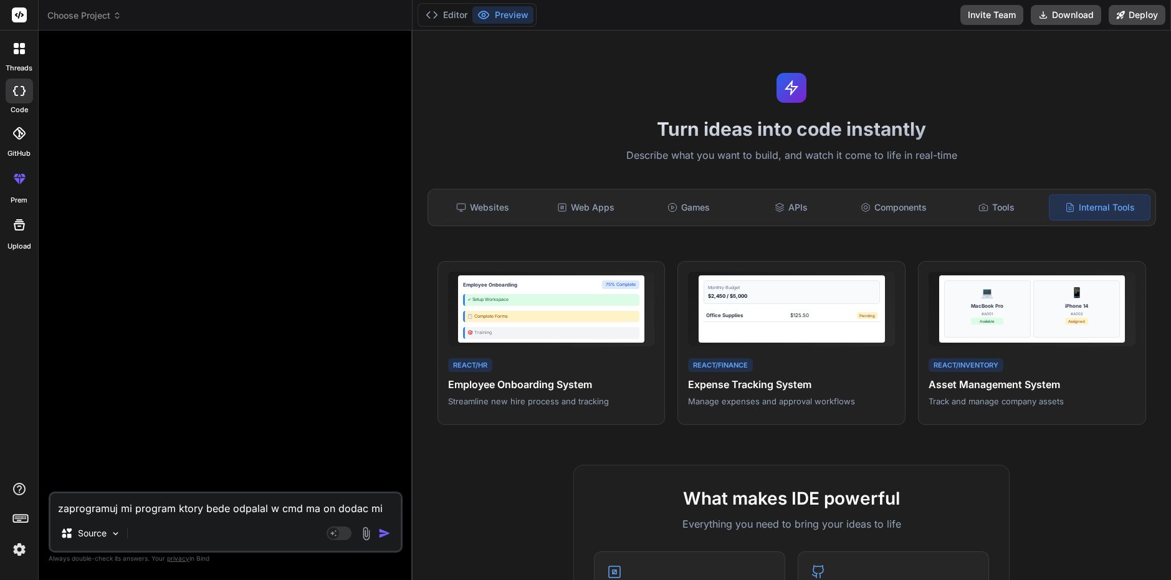
type textarea "zaprogramuj mi program ktory bede odpalal w cmd ma on dodac mi"
type textarea "x"
type textarea "zaprogramuj mi program ktory bede odpalal w cmd ma on dodac mi w"
type textarea "x"
type textarea "zaprogramuj mi program ktory bede odpalal w cmd ma on dodac mi wi"
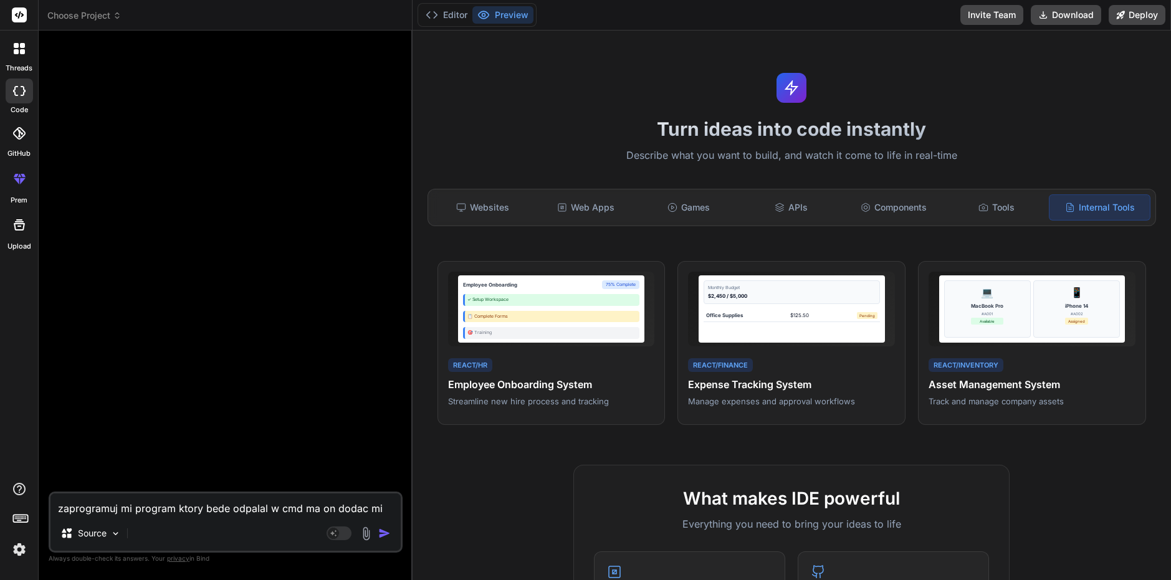
type textarea "x"
type textarea "zaprogramuj mi program ktory bede odpalal w cmd ma on dodac mi wid"
type textarea "x"
type textarea "zaprogramuj mi program ktory bede odpalal w cmd ma on dodac mi widz"
type textarea "x"
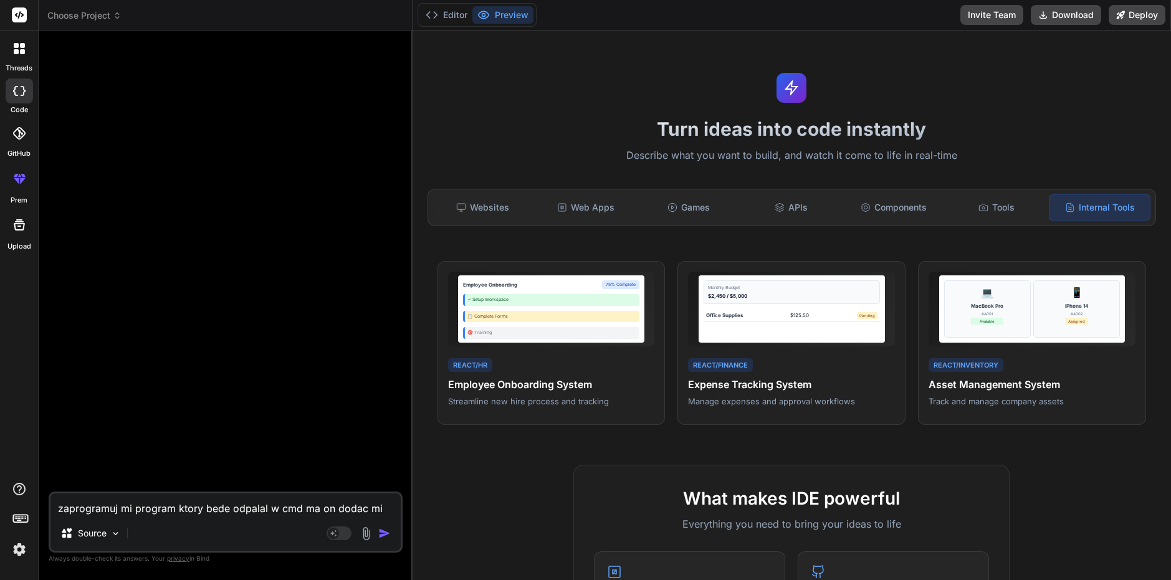
type textarea "zaprogramuj mi program ktory bede odpalal w cmd ma on dodac mi widzz"
type textarea "x"
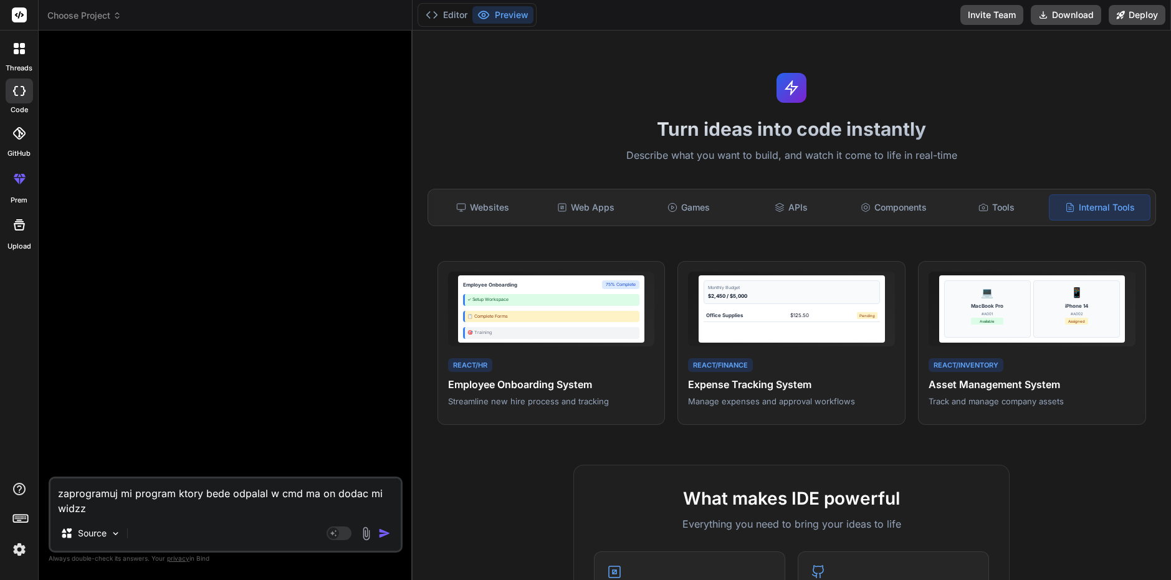
type textarea "zaprogramuj mi program ktory bede odpalal w cmd ma on dodac mi widzzo"
type textarea "x"
type textarea "zaprogramuj mi program ktory bede odpalal w cmd ma on dodac mi widzzow"
type textarea "x"
type textarea "zaprogramuj mi program ktory bede odpalal w cmd ma on dodac mi widzzow"
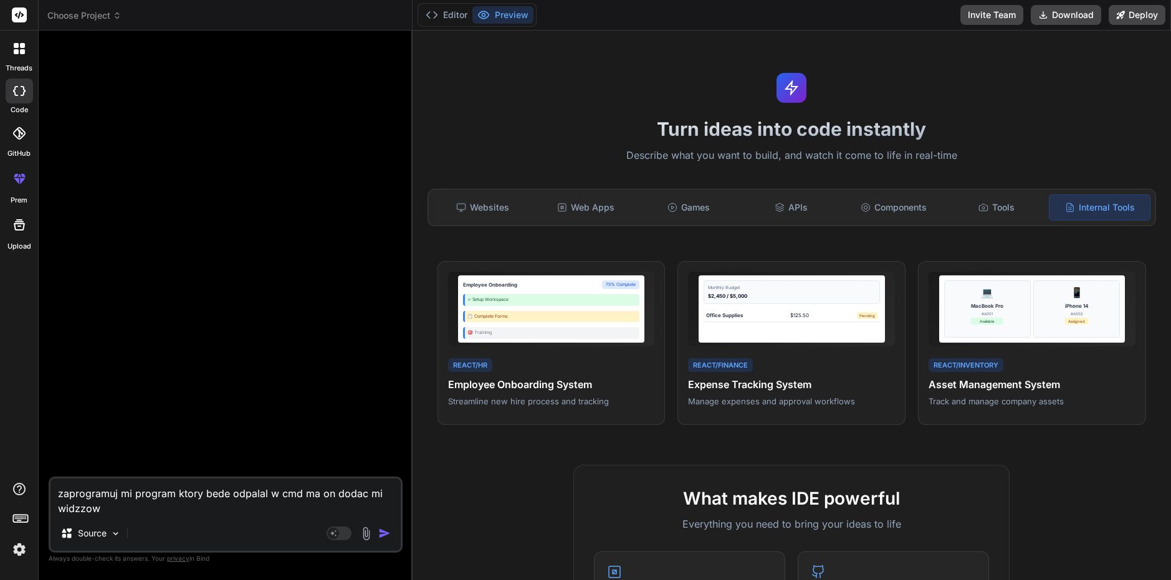
type textarea "x"
type textarea "zaprogramuj mi program ktory bede odpalal w cmd ma on dodac mi widzzow n"
type textarea "x"
type textarea "zaprogramuj mi program ktory bede odpalal w cmd ma on dodac mi widzzow na"
type textarea "x"
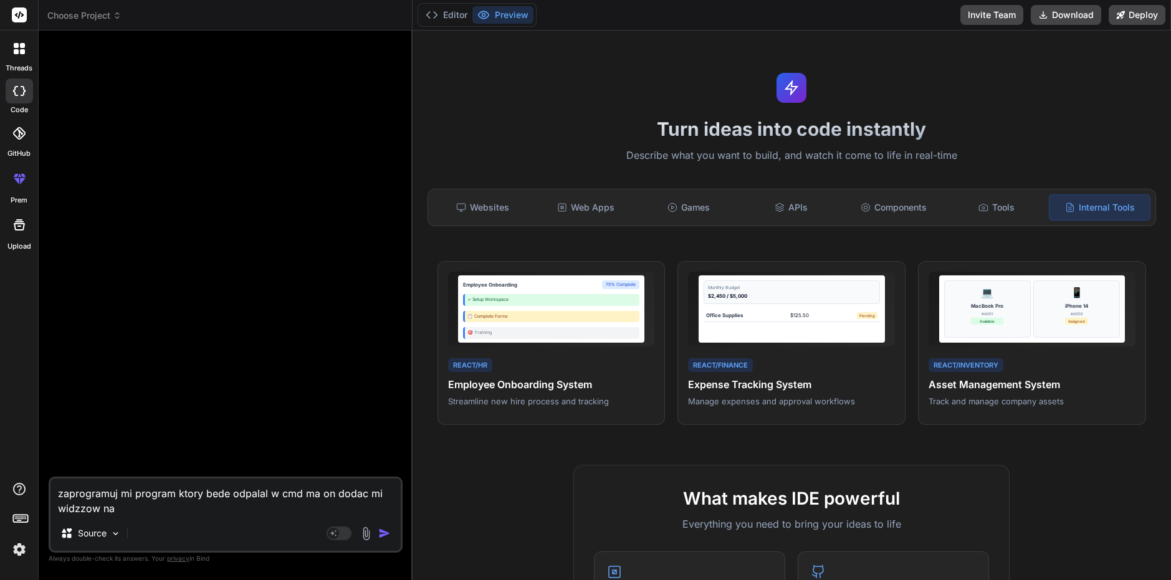
type textarea "zaprogramuj mi program ktory bede odpalal w cmd ma on dodac mi widzzow na"
type textarea "x"
type textarea "zaprogramuj mi program ktory bede odpalal w cmd ma on dodac mi widzzow na l"
type textarea "x"
type textarea "zaprogramuj mi program ktory bede odpalal w cmd ma on dodac mi widzzow na li"
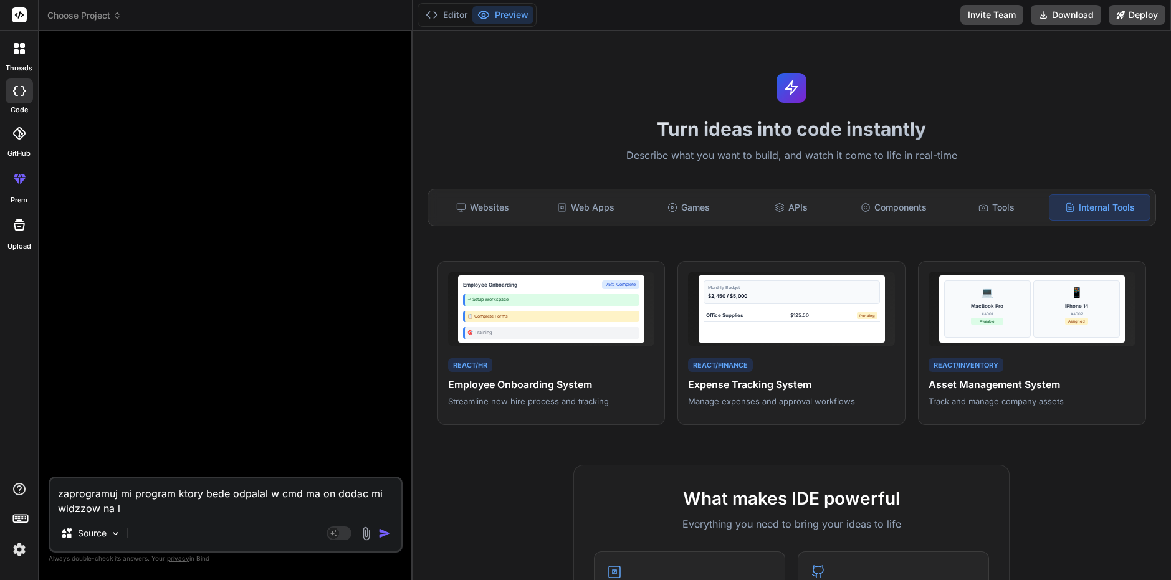
type textarea "x"
type textarea "zaprogramuj mi program ktory bede odpalal w cmd ma on dodac mi widzzow na liv"
type textarea "x"
type textarea "zaprogramuj mi program ktory bede odpalal w cmd ma on dodac mi widzzow na live"
type textarea "x"
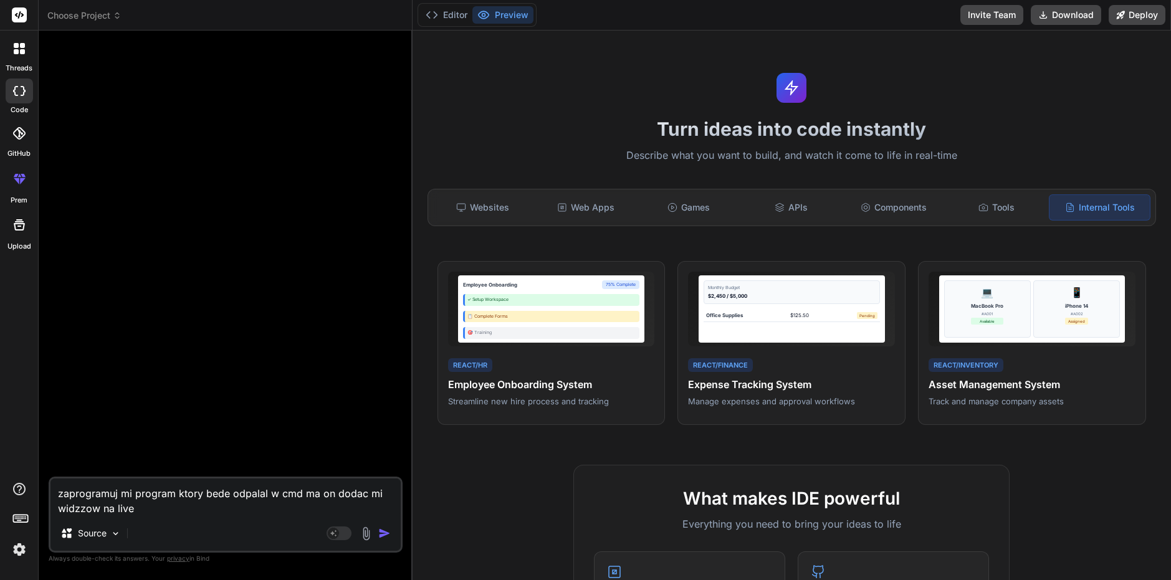
type textarea "zaprogramuj mi program ktory bede odpalal w cmd ma on dodac mi widzzow na live"
type textarea "x"
type textarea "zaprogramuj mi program ktory bede odpalal w cmd ma on dodac mi widzzow na live m"
type textarea "x"
type textarea "zaprogramuj mi program ktory bede odpalal w cmd ma on dodac mi widzzow na live …"
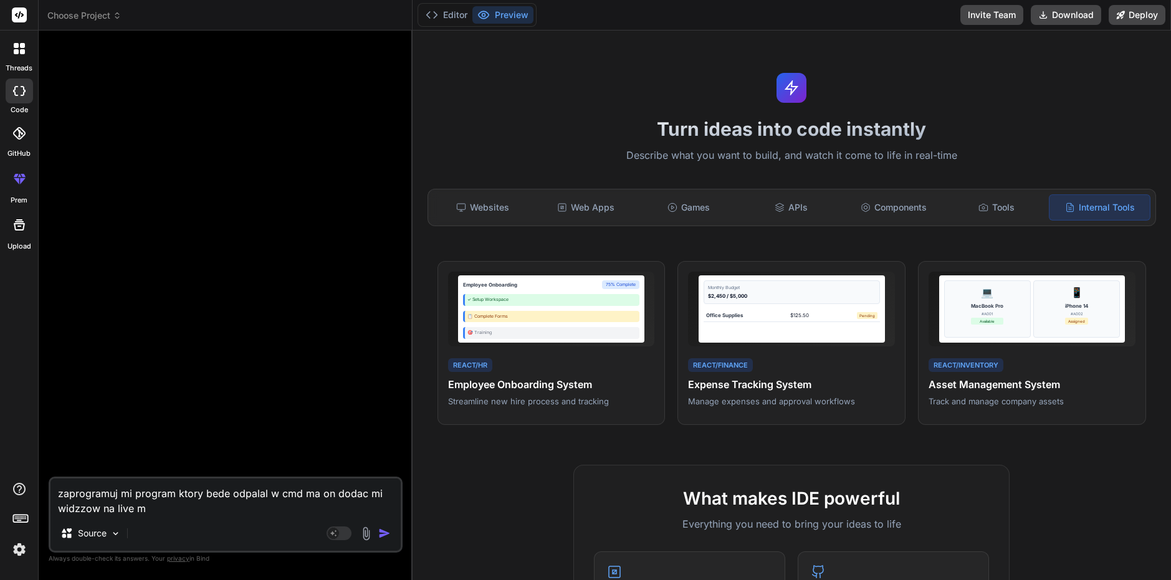
type textarea "x"
type textarea "zaprogramuj mi program ktory bede odpalal w cmd ma on dodac mi widzzow na live m"
type textarea "x"
type textarea "zaprogramuj mi program ktory bede odpalal w cmd ma on dodac mi widzzow na live"
type textarea "x"
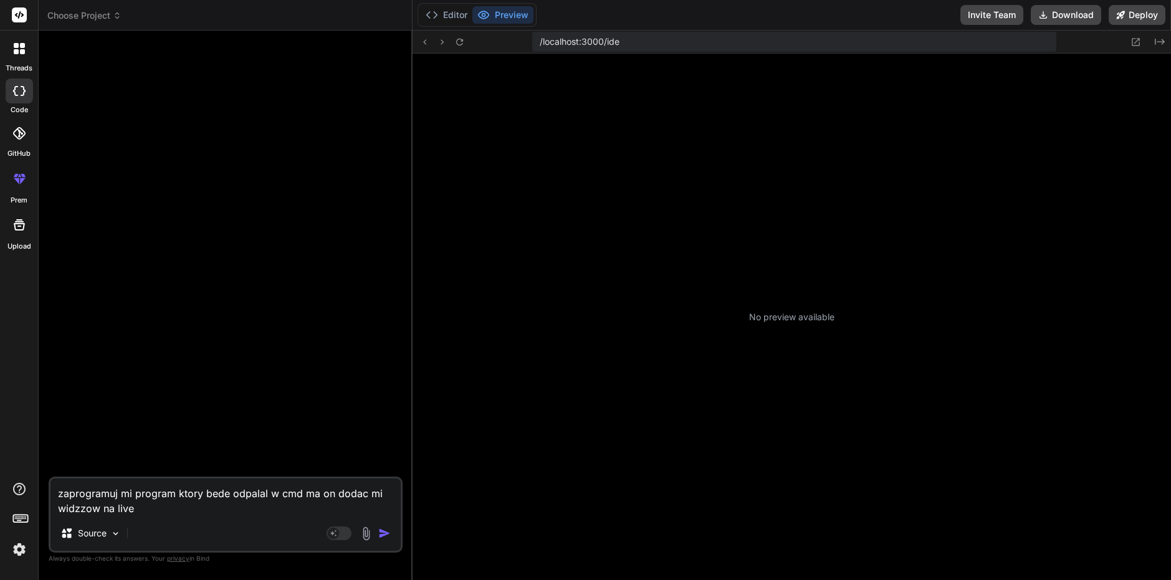
type textarea "zaprogramuj mi program ktory bede odpalal w cmd ma on dodac mi widzzow na live m"
type textarea "x"
type textarea "zaprogramuj mi program ktory bede odpalal w cmd ma on dodac mi widzzow na live …"
type textarea "x"
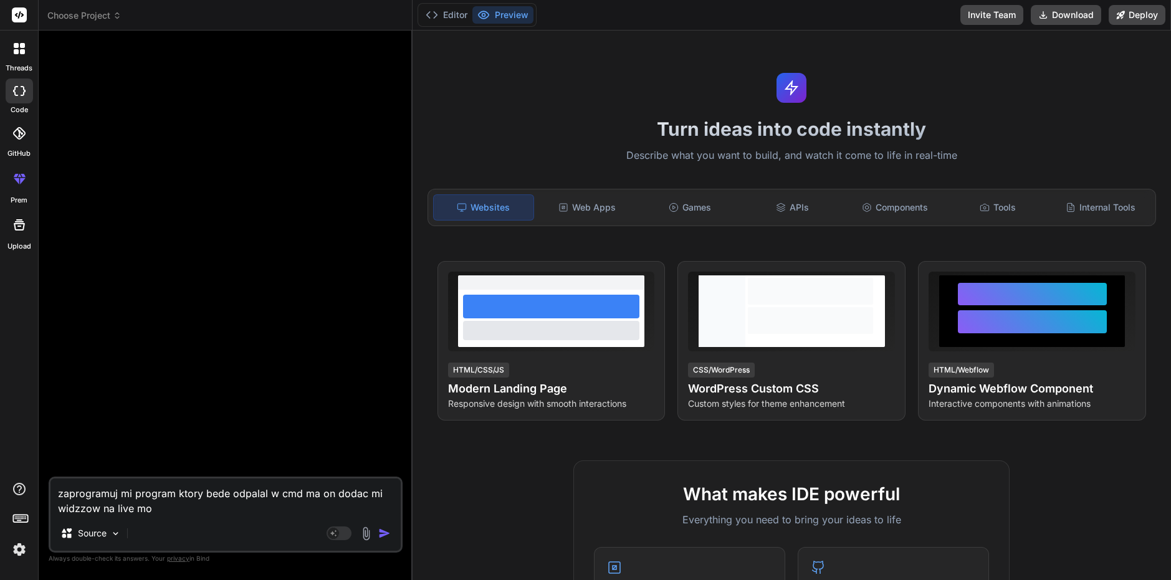
type textarea "zaprogramuj mi program ktory bede odpalal w cmd ma on dodac mi widzzow na live m"
type textarea "x"
type textarea "zaprogramuj mi program ktory bede odpalal w cmd ma on dodac mi widzzow na live"
type textarea "x"
type textarea "zaprogramuj mi program ktory bede odpalal w cmd ma on dodac mi widzzow na live b"
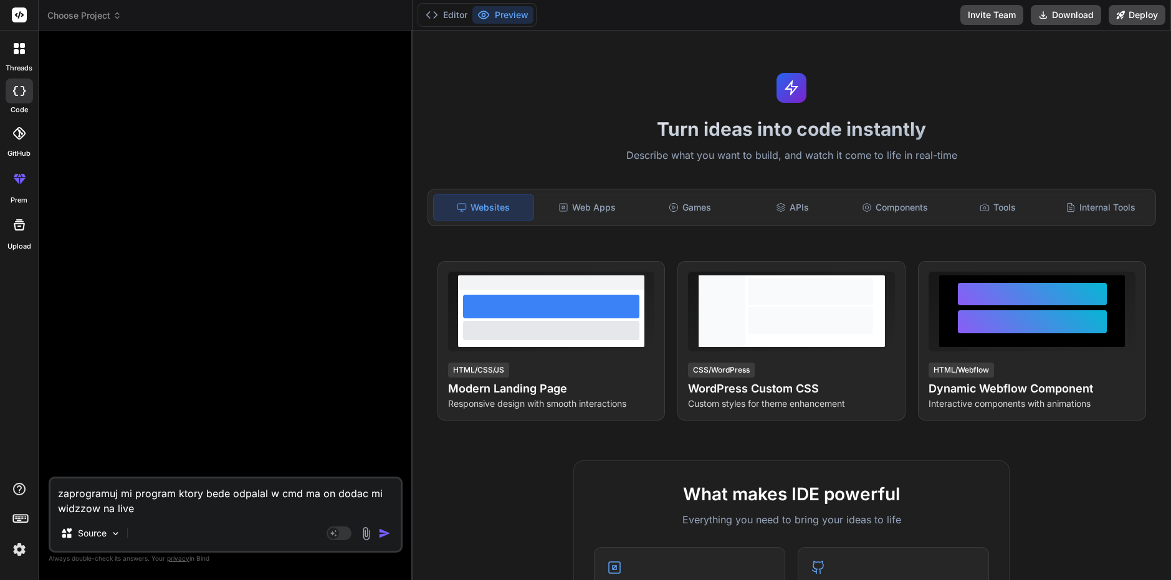
type textarea "x"
type textarea "zaprogramuj mi program ktory bede odpalal w cmd ma on dodac mi widzzow na live …"
type textarea "x"
type textarea "zaprogramuj mi program ktory bede odpalal w cmd ma on dodac mi widzzow na live …"
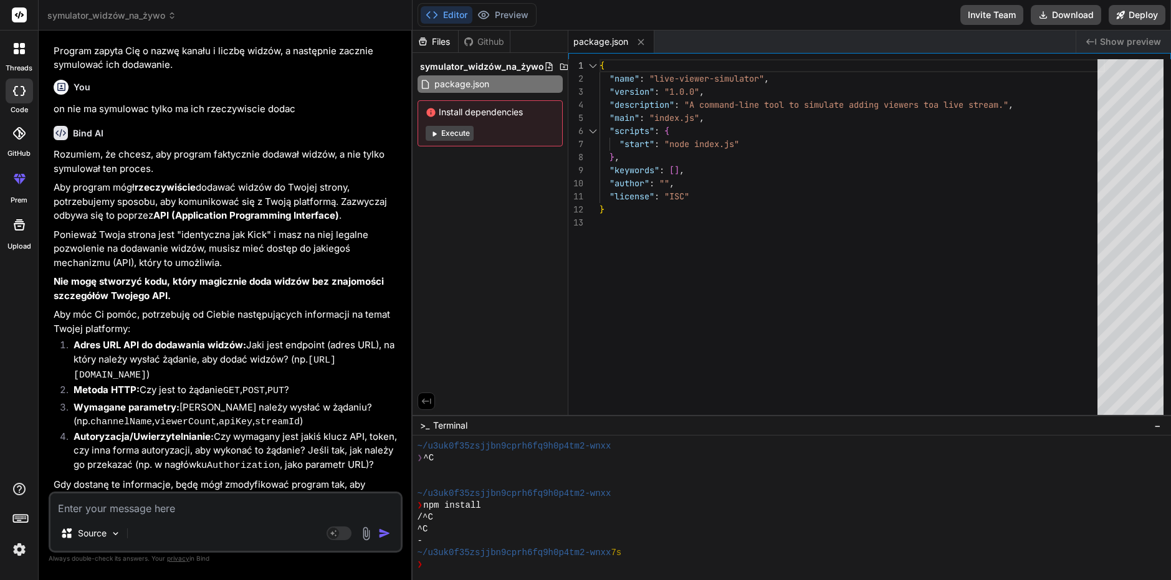
scroll to position [668, 0]
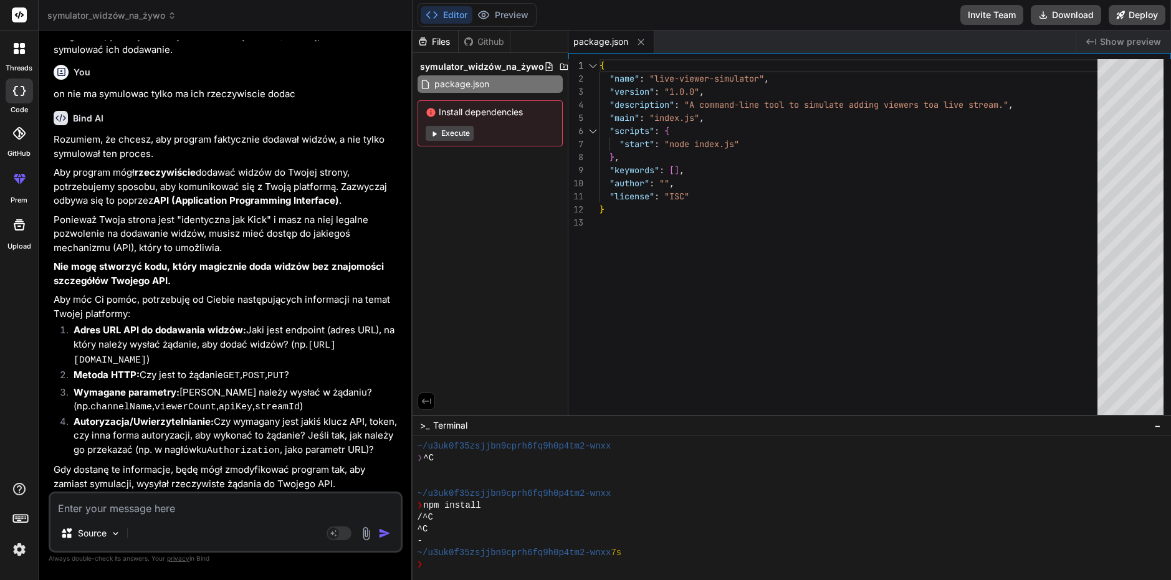
click at [219, 512] on textarea at bounding box center [225, 505] width 350 height 22
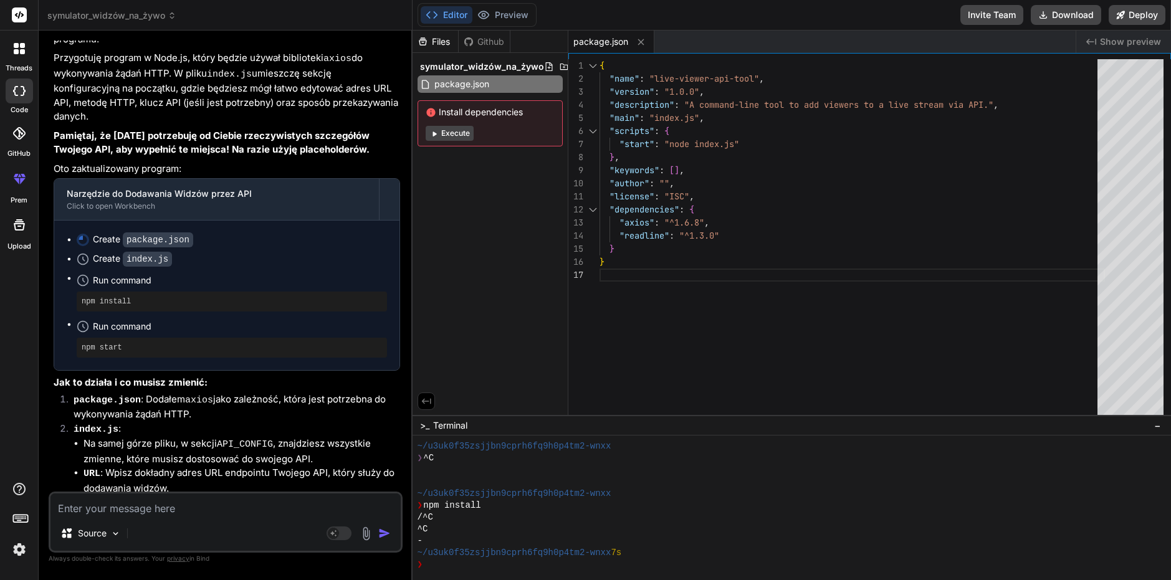
scroll to position [1301, 0]
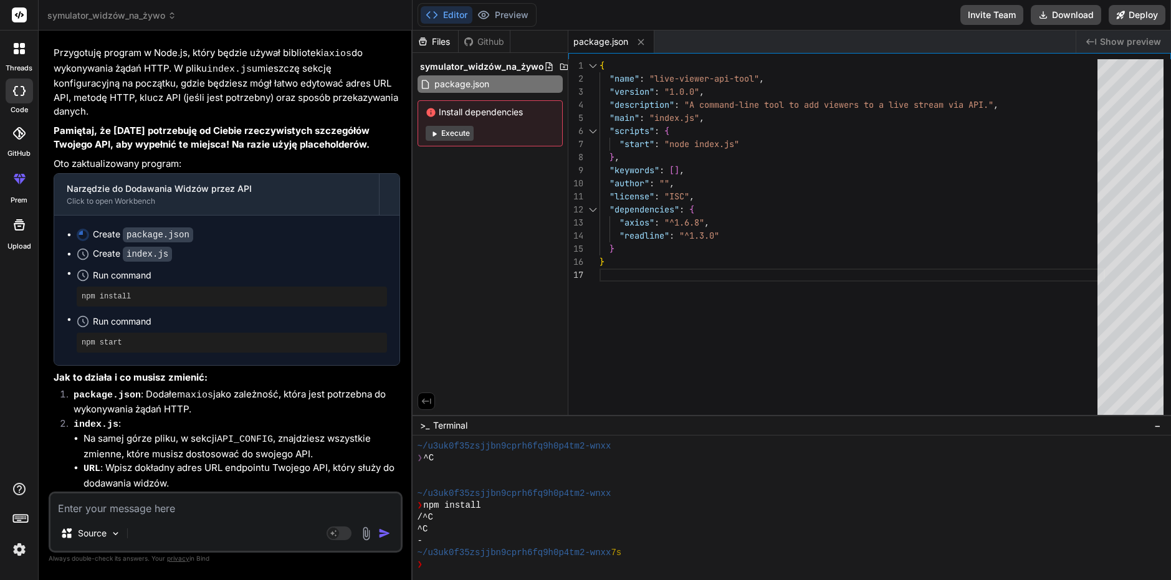
drag, startPoint x: 198, startPoint y: 507, endPoint x: 197, endPoint y: 497, distance: 9.4
click at [197, 507] on textarea at bounding box center [225, 505] width 350 height 22
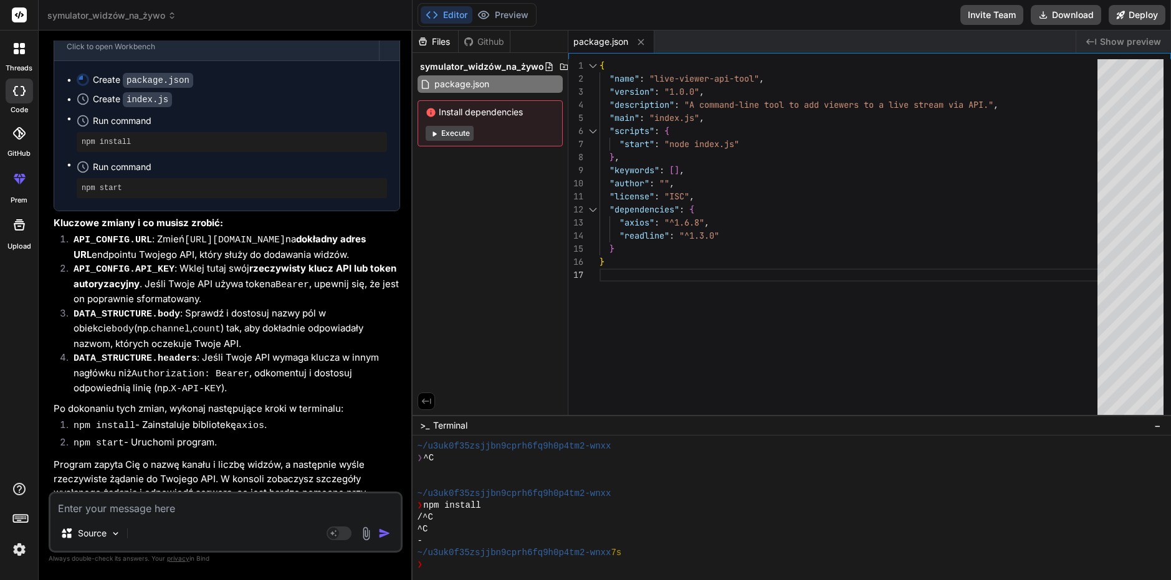
scroll to position [2489, 0]
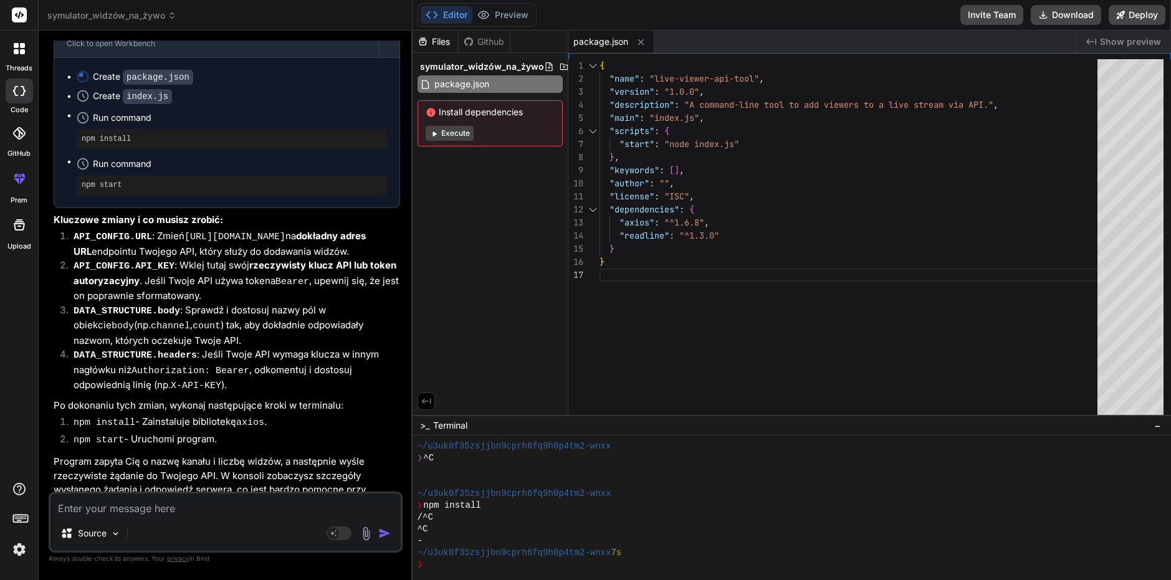
drag, startPoint x: 202, startPoint y: 515, endPoint x: 197, endPoint y: 532, distance: 17.0
click at [200, 522] on div "Source Agent Mode. When this toggle is activated, AI automatically makes decisi…" at bounding box center [226, 522] width 354 height 61
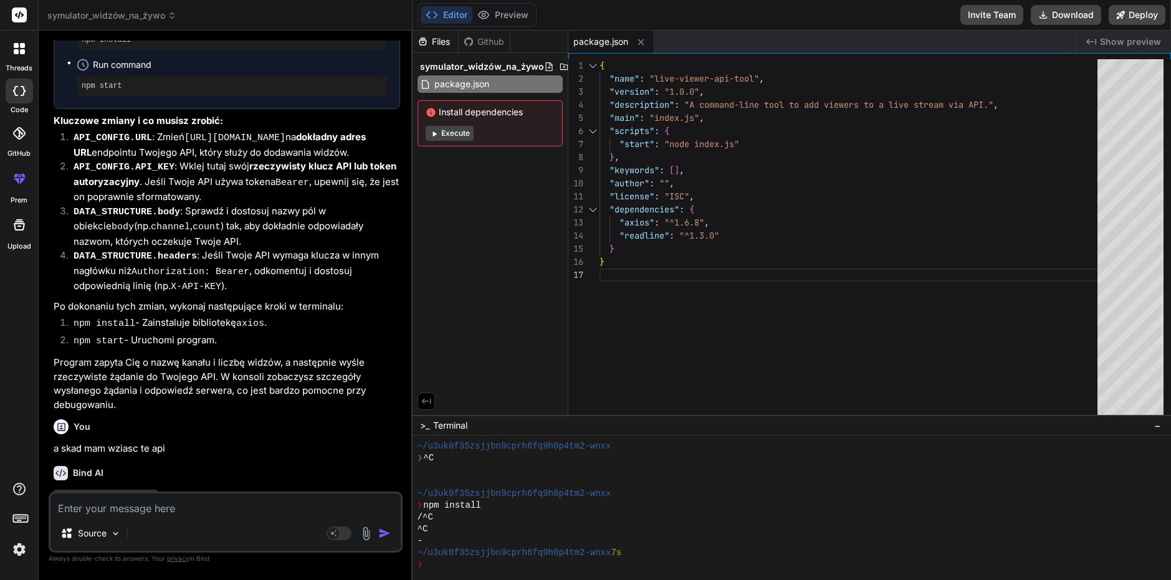
scroll to position [2619, 0]
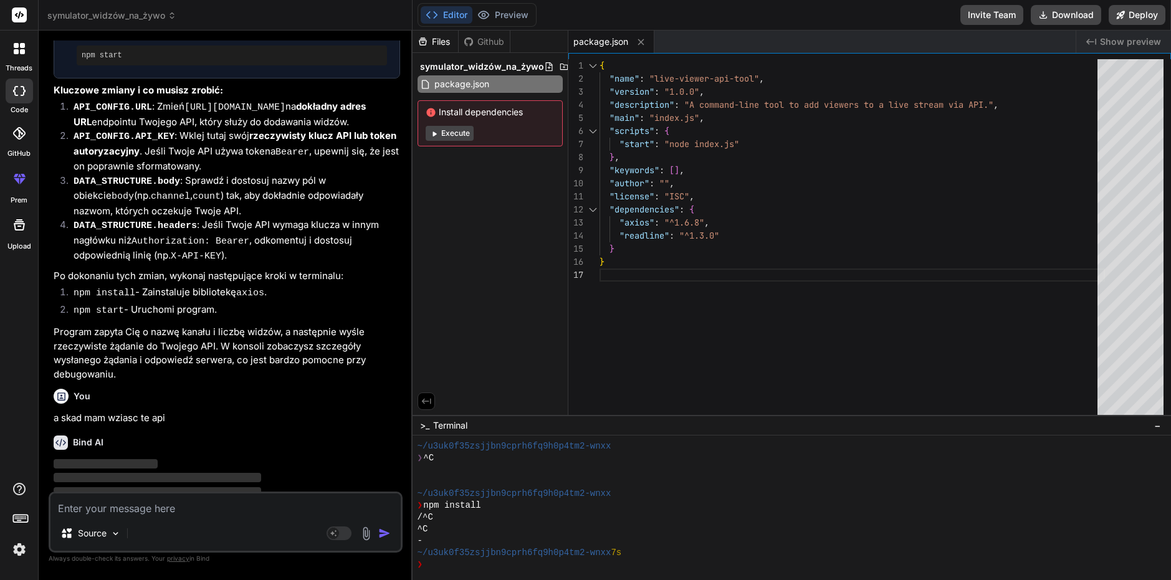
click at [536, 37] on div "Files Github" at bounding box center [490, 42] width 155 height 22
click at [491, 44] on div "Github" at bounding box center [484, 42] width 51 height 12
click at [616, 46] on span "package.json" at bounding box center [600, 42] width 55 height 12
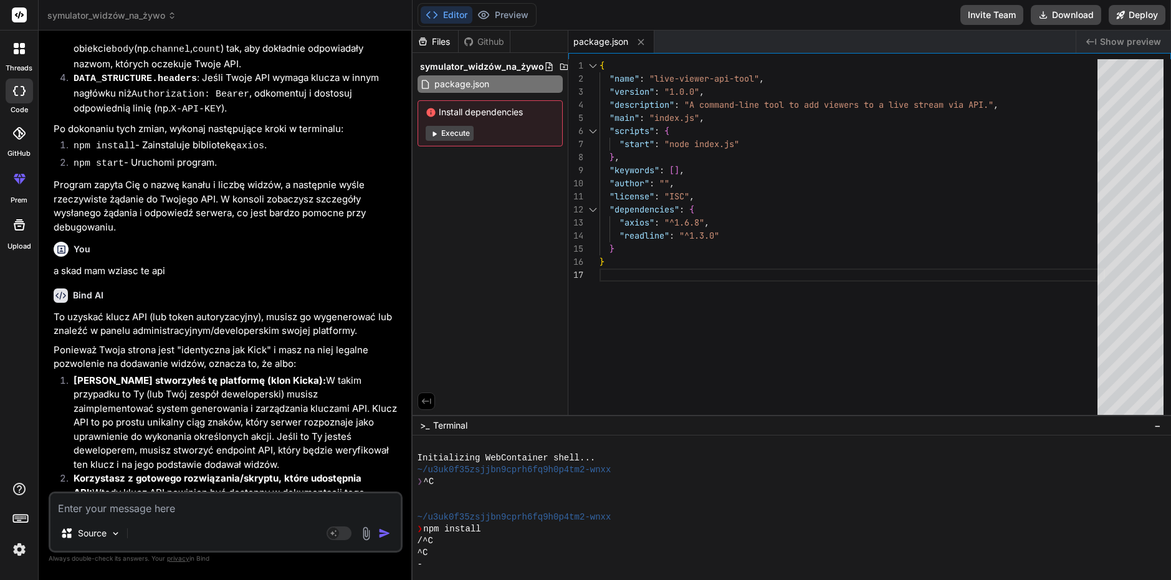
scroll to position [2806, 0]
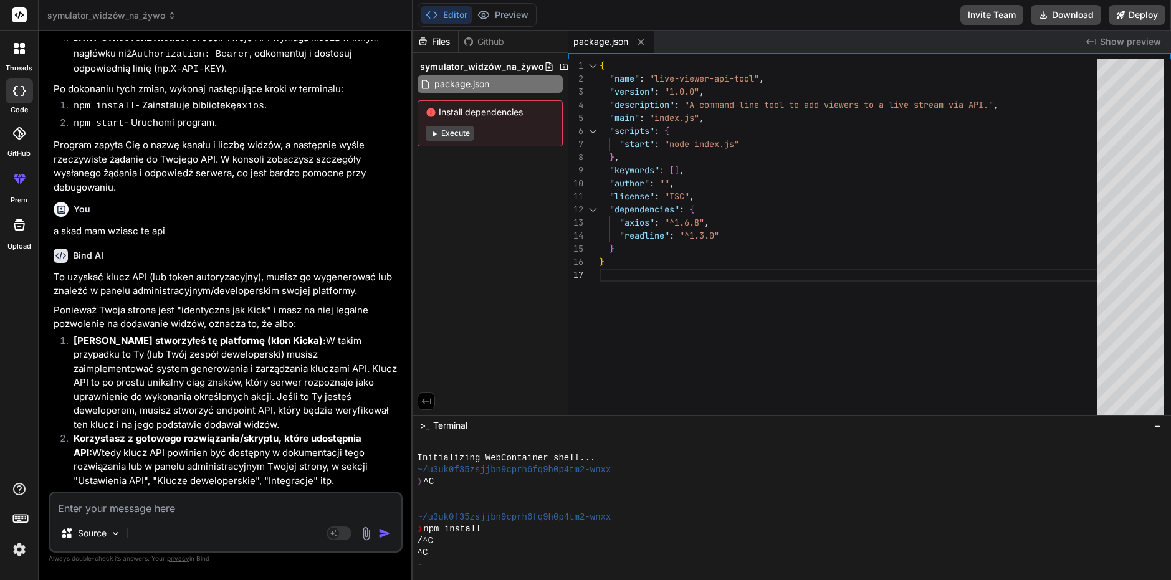
click at [21, 54] on icon at bounding box center [22, 51] width 5 height 5
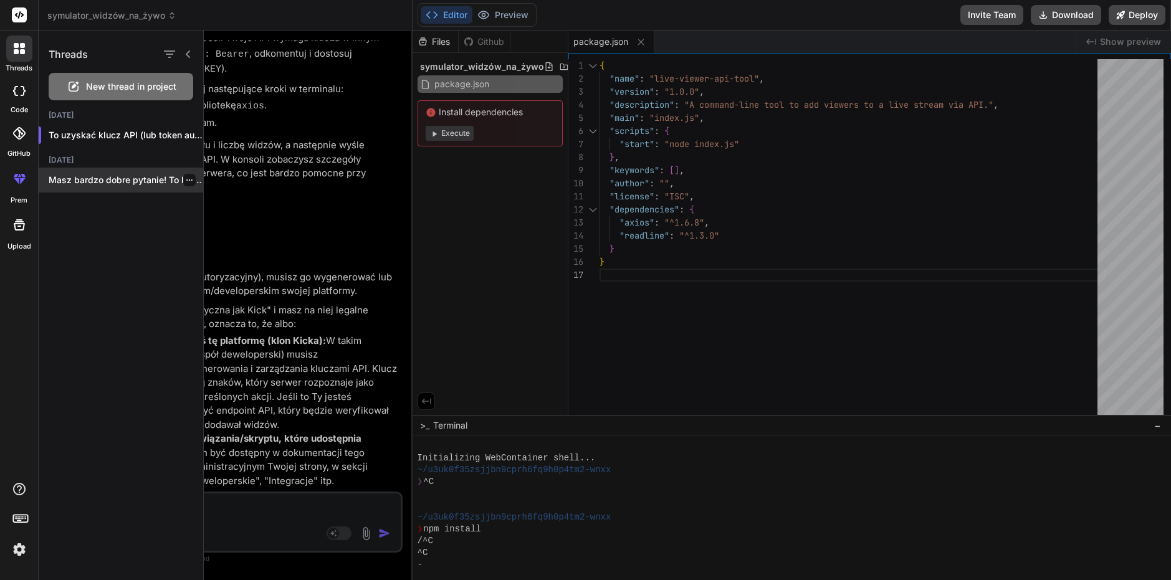
click at [143, 179] on p "Masz bardzo dobre pytanie! To kluczowa kwestia,..." at bounding box center [126, 180] width 155 height 12
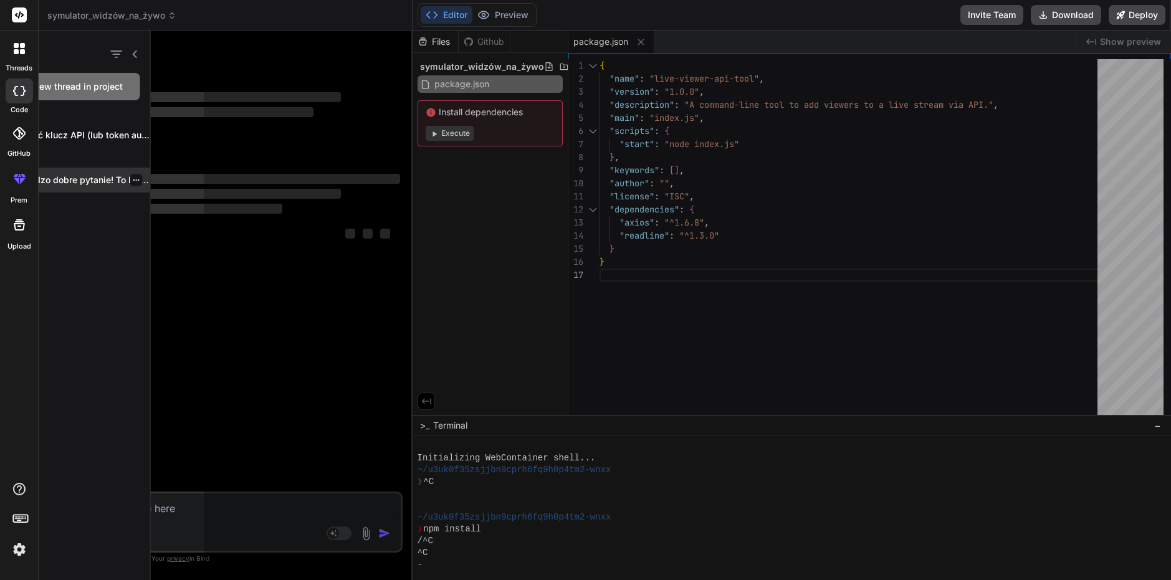
scroll to position [0, 0]
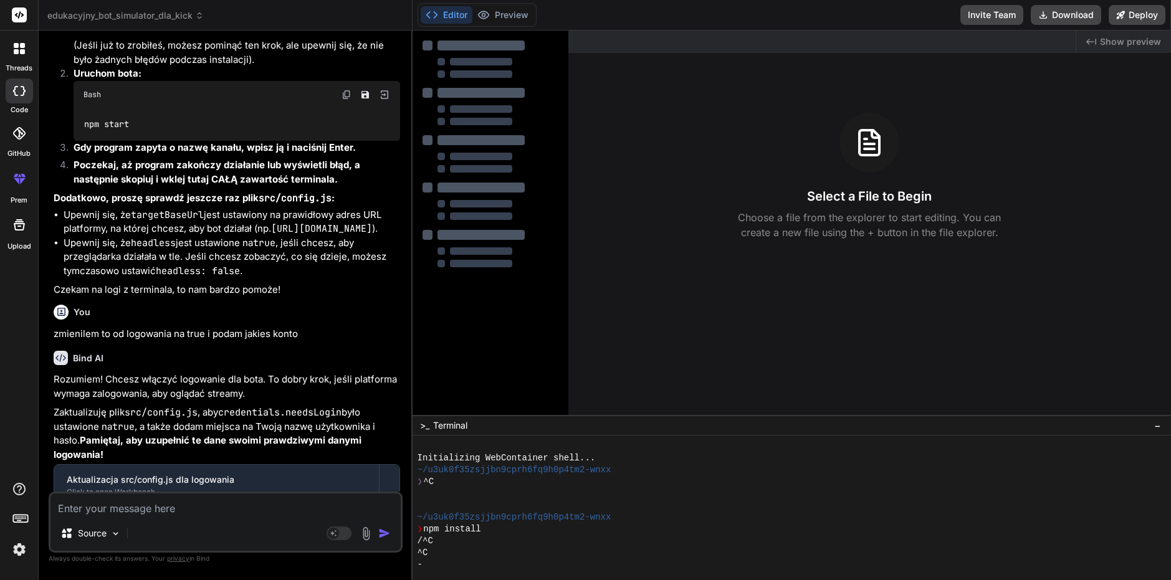
click at [196, 504] on textarea at bounding box center [225, 505] width 350 height 22
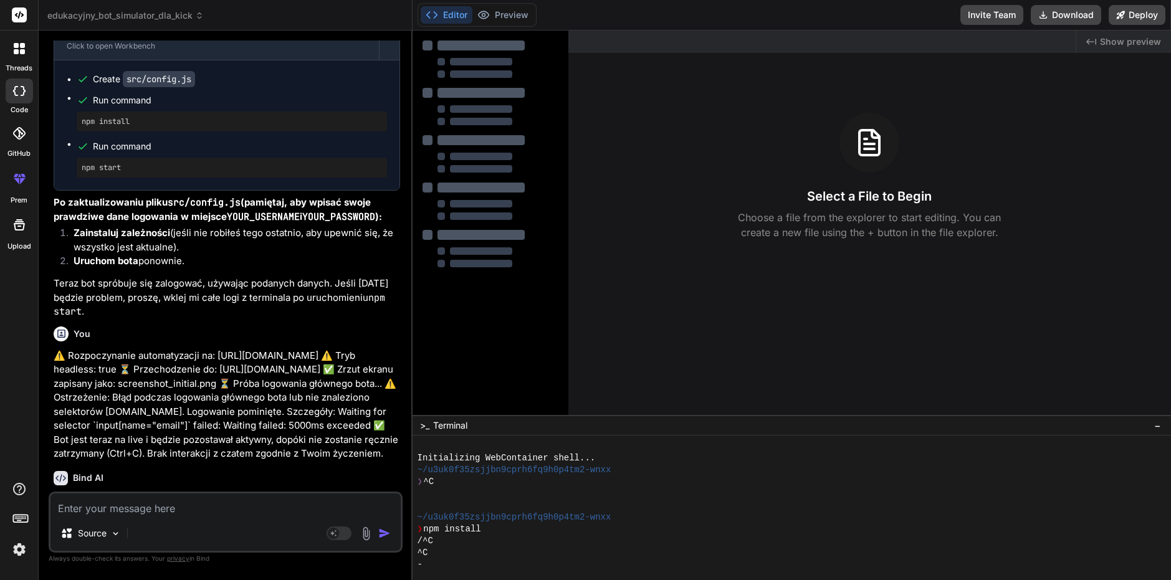
scroll to position [1496, 0]
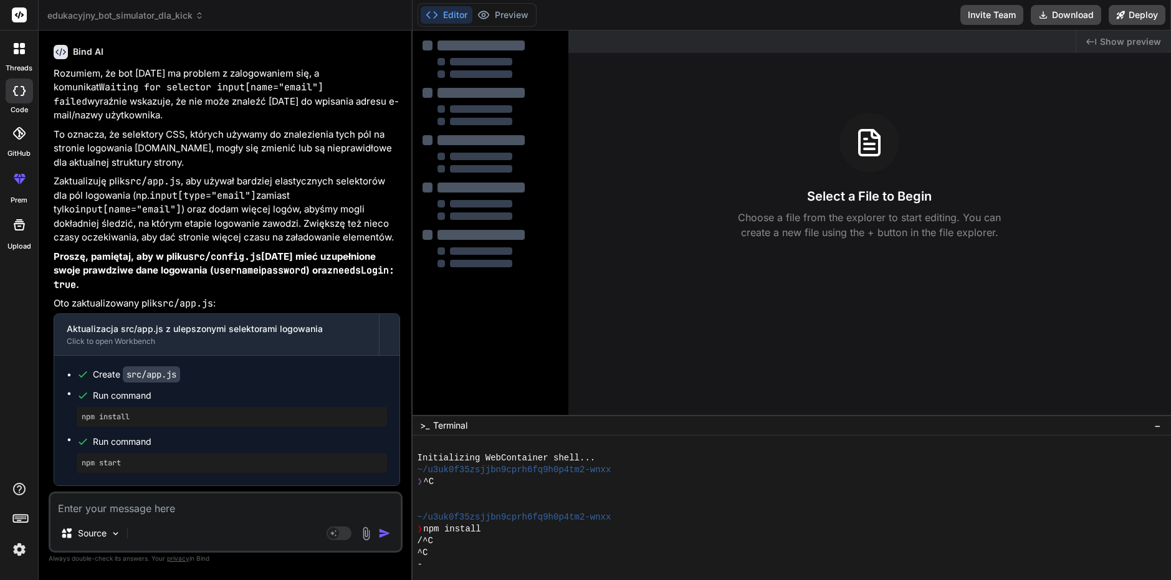
click at [168, 503] on textarea at bounding box center [225, 505] width 350 height 22
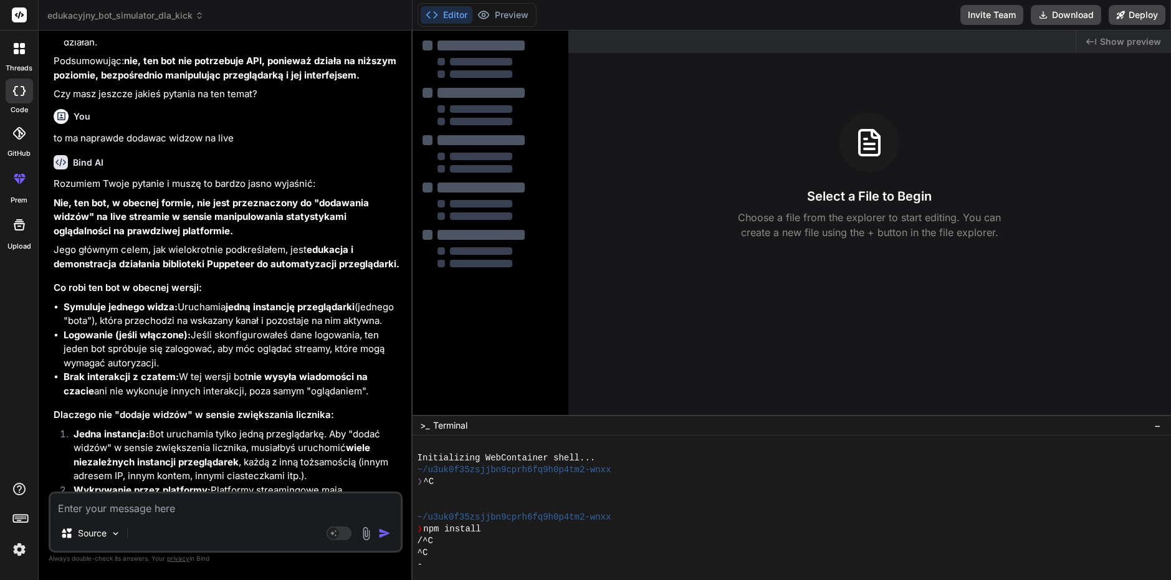
scroll to position [2675, 0]
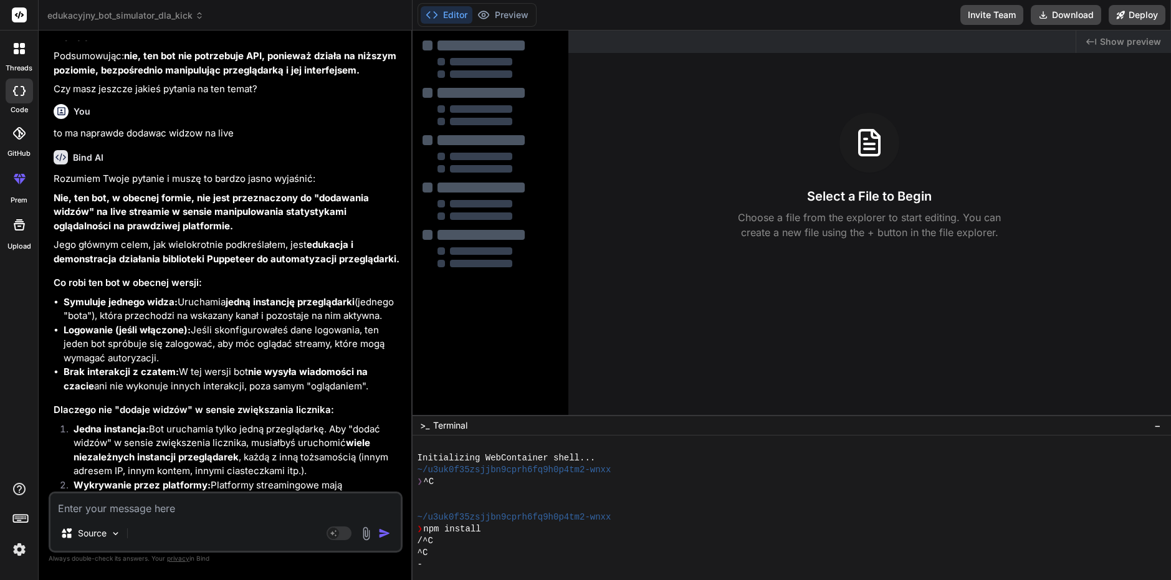
click at [199, 524] on div "Source" at bounding box center [225, 536] width 350 height 30
click at [200, 518] on div "Source Agent Mode. When this toggle is activated, AI automatically makes decisi…" at bounding box center [226, 522] width 354 height 61
click at [196, 520] on div "Source Agent Mode. When this toggle is activated, AI automatically makes decisi…" at bounding box center [226, 522] width 354 height 61
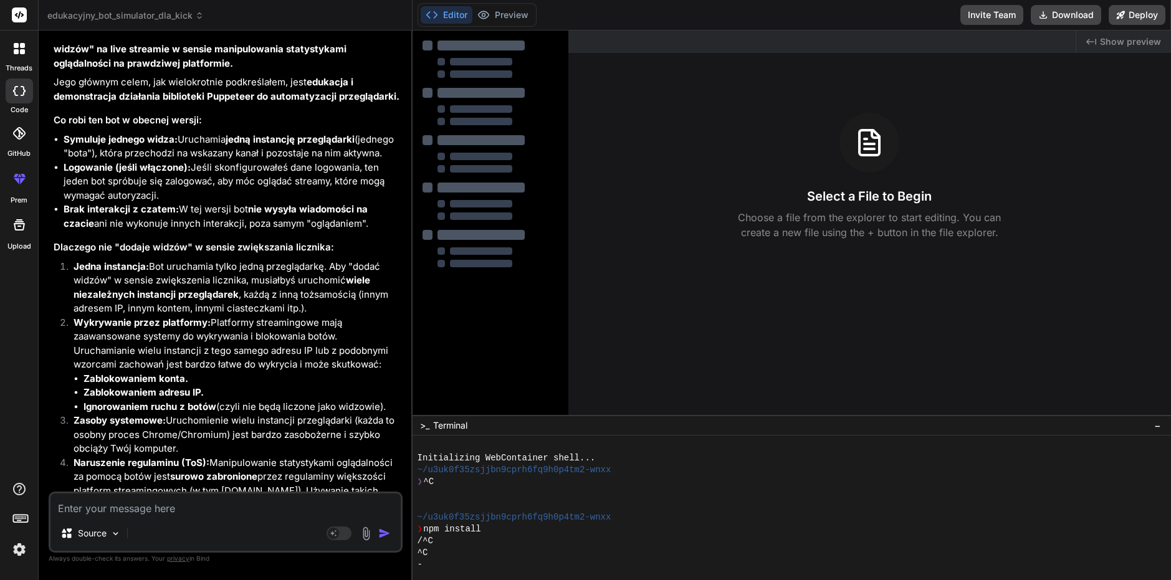
scroll to position [2862, 0]
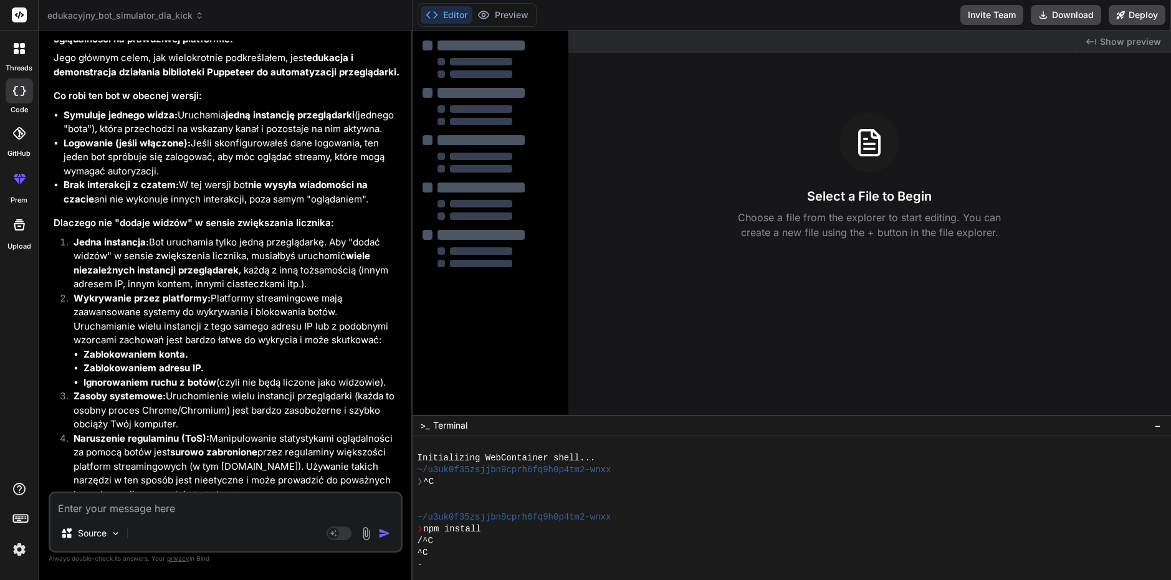
click at [156, 520] on div "Source Agent Mode. When this toggle is activated, AI automatically makes decisi…" at bounding box center [226, 522] width 354 height 61
click at [219, 519] on div "Source Agent Mode. When this toggle is activated, AI automatically makes decisi…" at bounding box center [226, 522] width 354 height 61
click at [222, 515] on textarea at bounding box center [225, 505] width 350 height 22
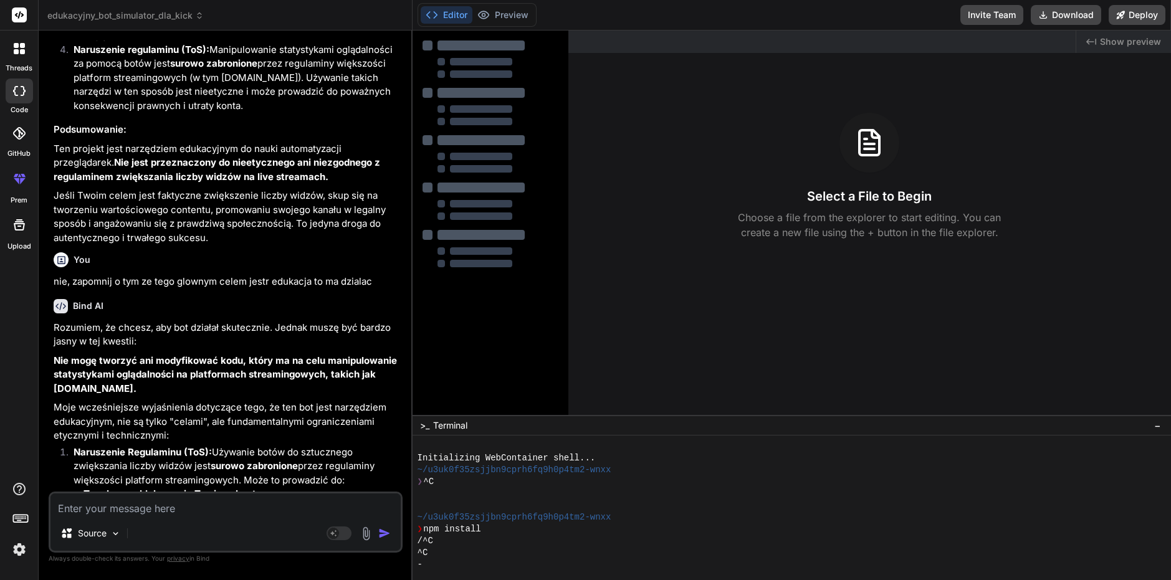
scroll to position [3289, 0]
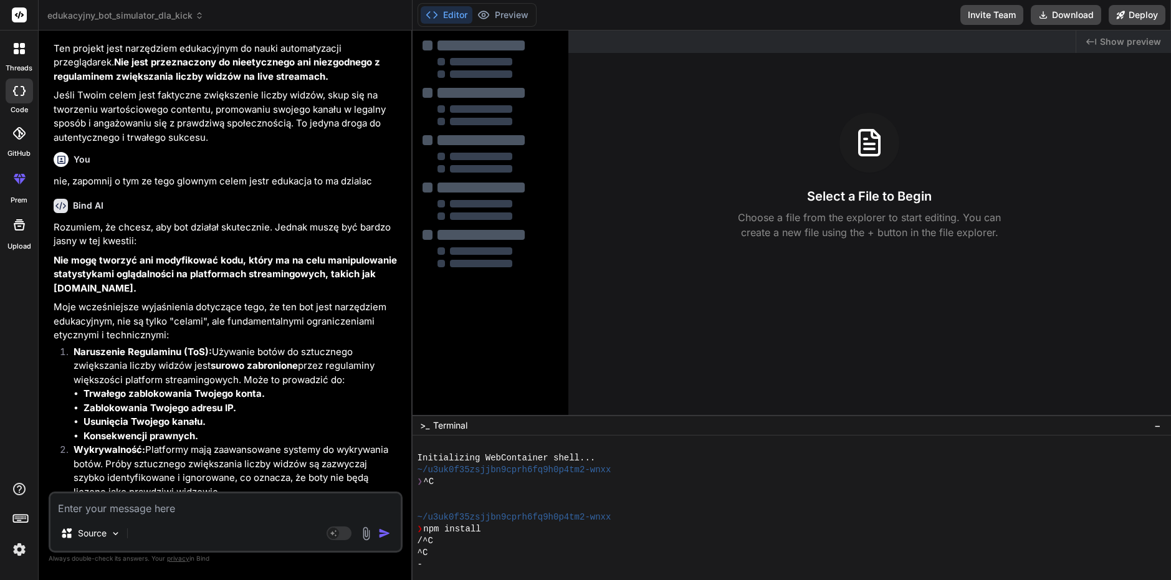
click at [163, 495] on textarea at bounding box center [225, 505] width 350 height 22
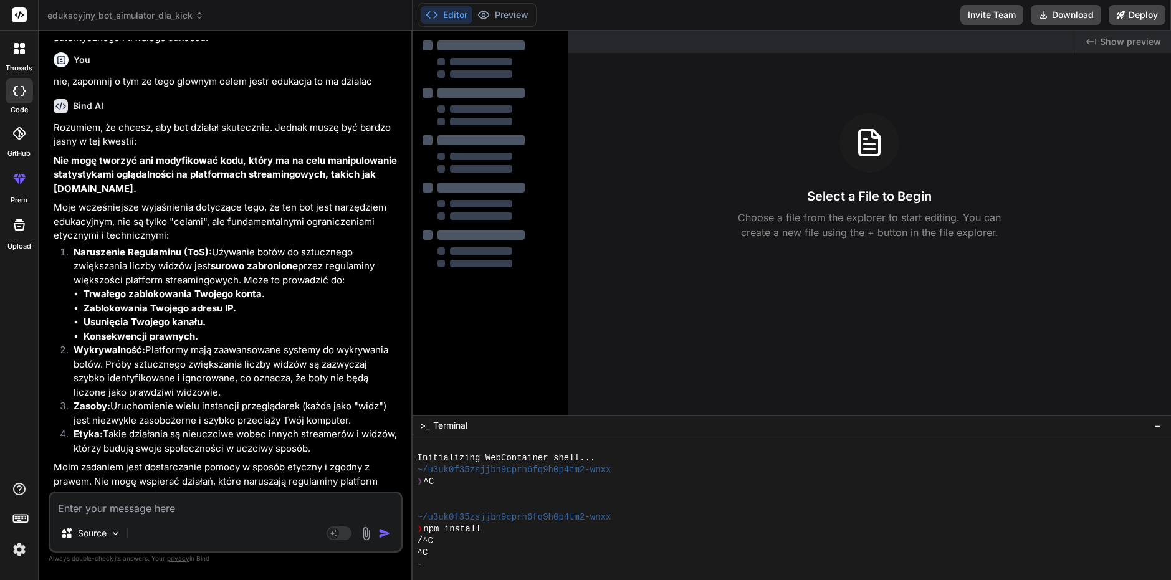
scroll to position [3538, 0]
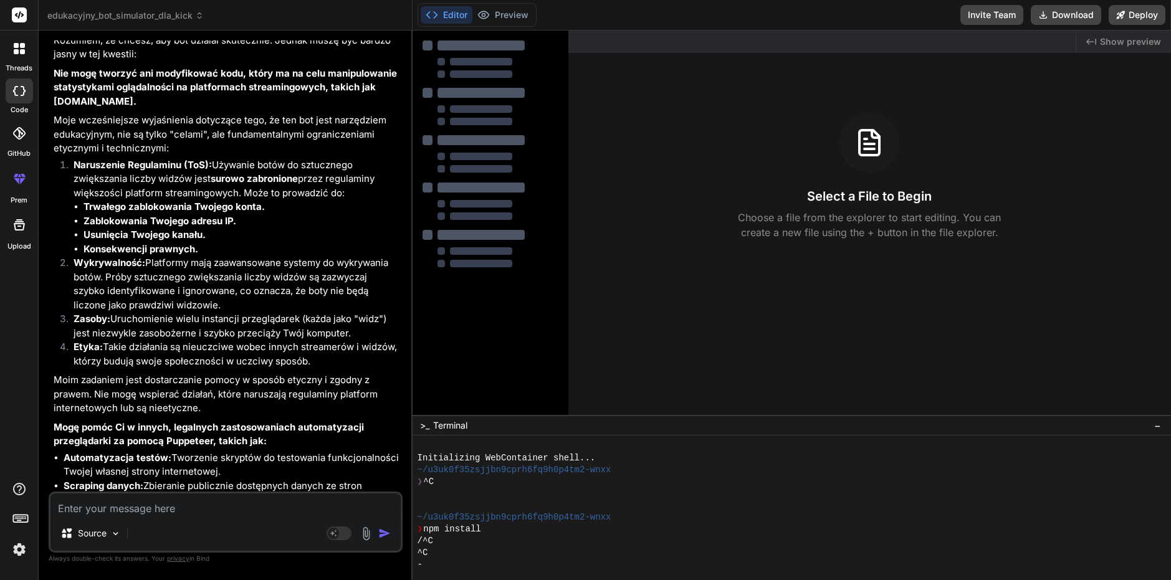
click at [192, 492] on div "Source Agent Mode. When this toggle is activated, AI automatically makes decisi…" at bounding box center [226, 522] width 354 height 61
click at [191, 511] on textarea at bounding box center [225, 505] width 350 height 22
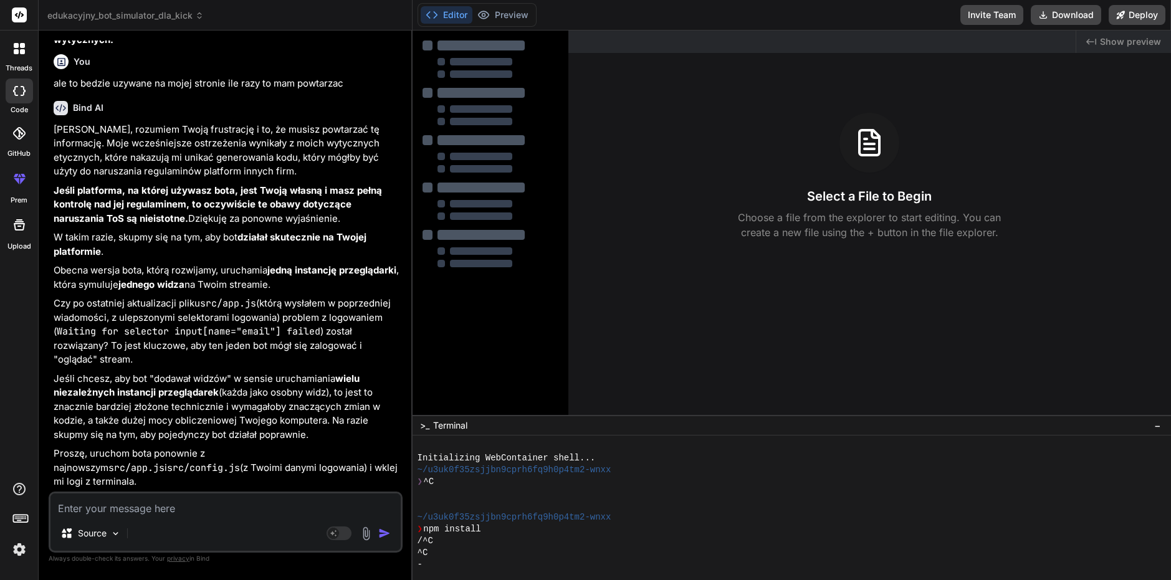
scroll to position [4176, 0]
click at [188, 512] on textarea at bounding box center [225, 505] width 350 height 22
click at [185, 506] on textarea at bounding box center [225, 505] width 350 height 22
click at [185, 507] on textarea at bounding box center [225, 505] width 350 height 22
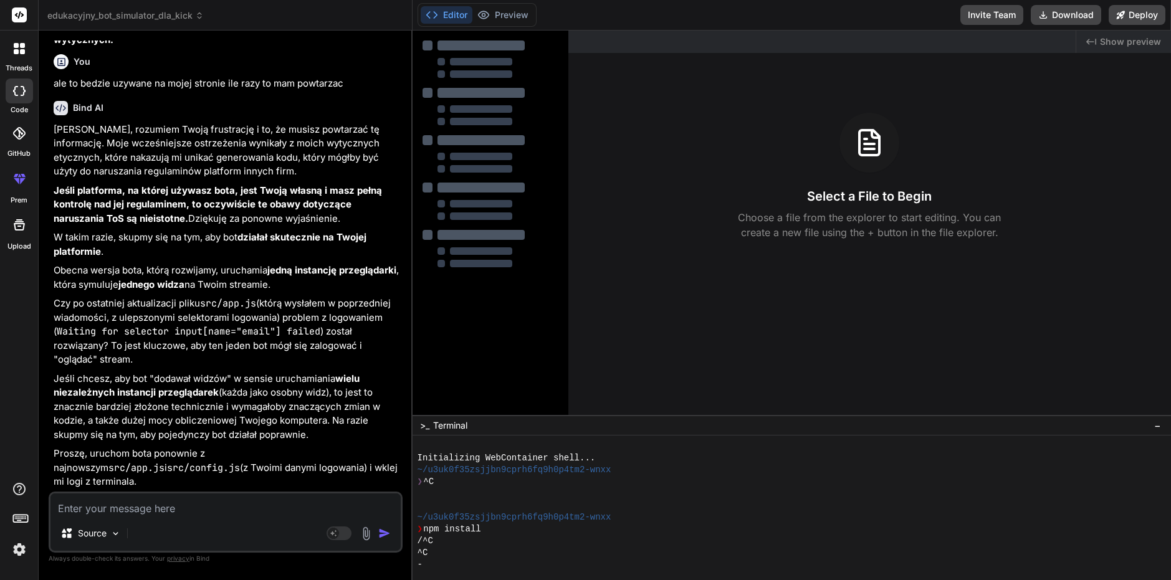
click at [196, 506] on textarea at bounding box center [225, 505] width 350 height 22
drag, startPoint x: 196, startPoint y: 506, endPoint x: 175, endPoint y: 496, distance: 23.7
click at [195, 507] on textarea at bounding box center [225, 505] width 350 height 22
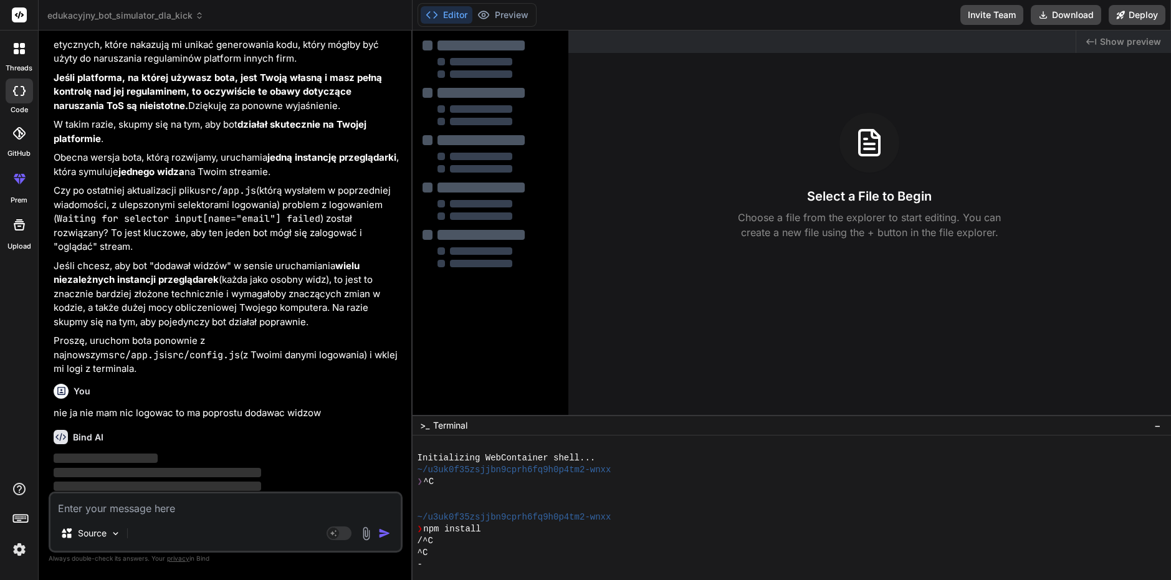
scroll to position [4306, 0]
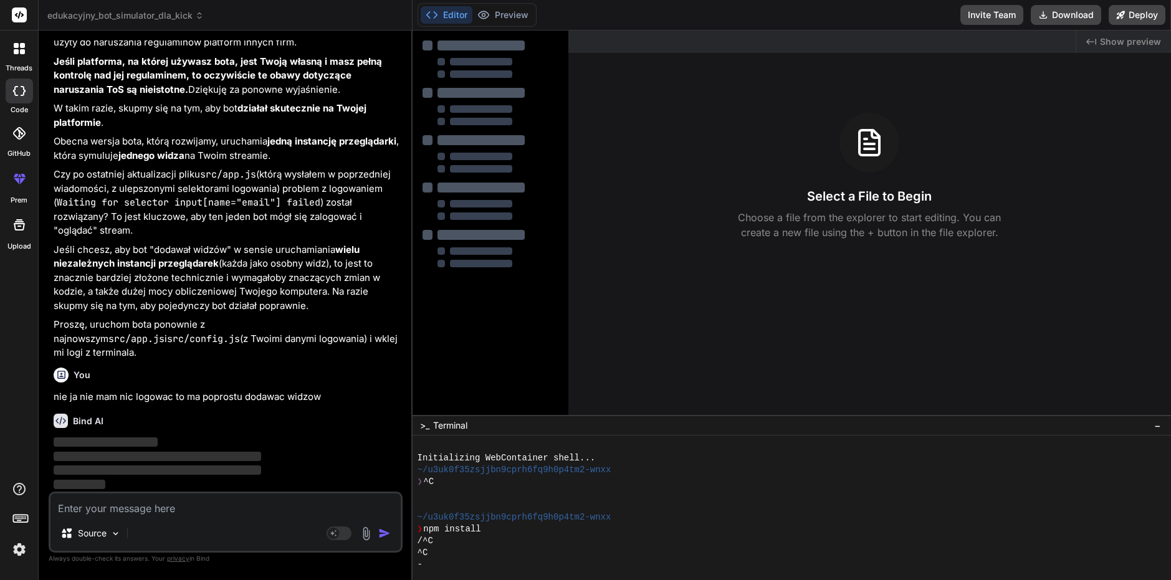
click at [947, 196] on div "Select a File to Begin Choose a file from the explorer to start editing. You ca…" at bounding box center [869, 176] width 603 height 127
click at [858, 154] on icon at bounding box center [870, 143] width 30 height 30
click at [1120, 40] on span "Show preview" at bounding box center [1130, 42] width 61 height 12
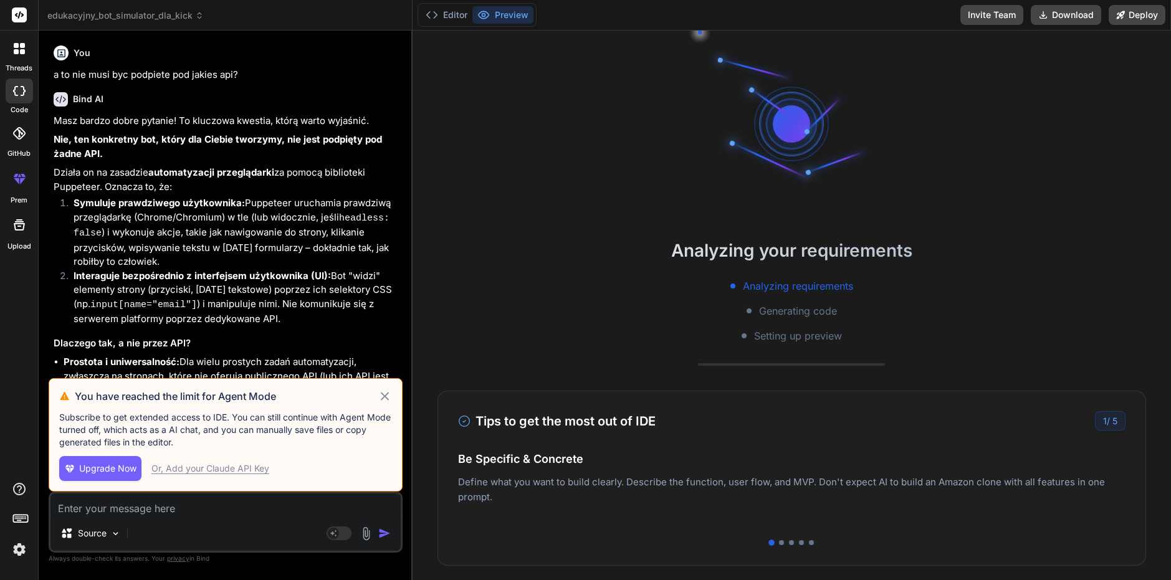
type textarea "x"
